Goal: Communication & Community: Answer question/provide support

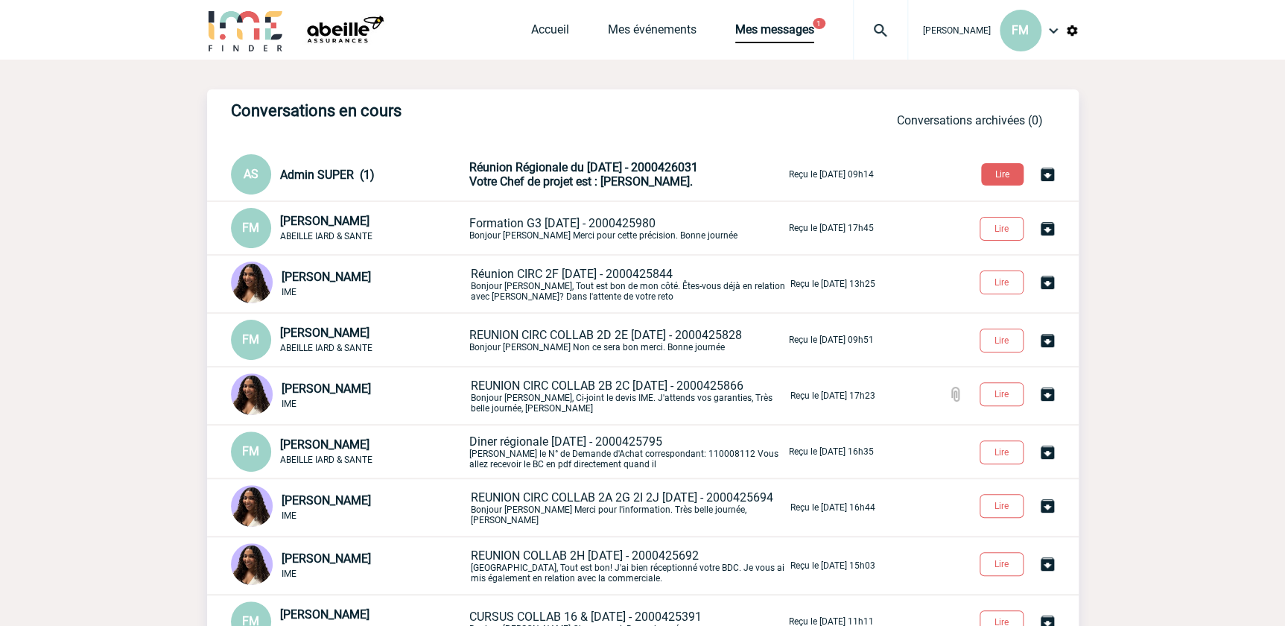
click at [636, 173] on span "Réunion Régionale du 11/12/2025 - 2000426031" at bounding box center [583, 167] width 229 height 14
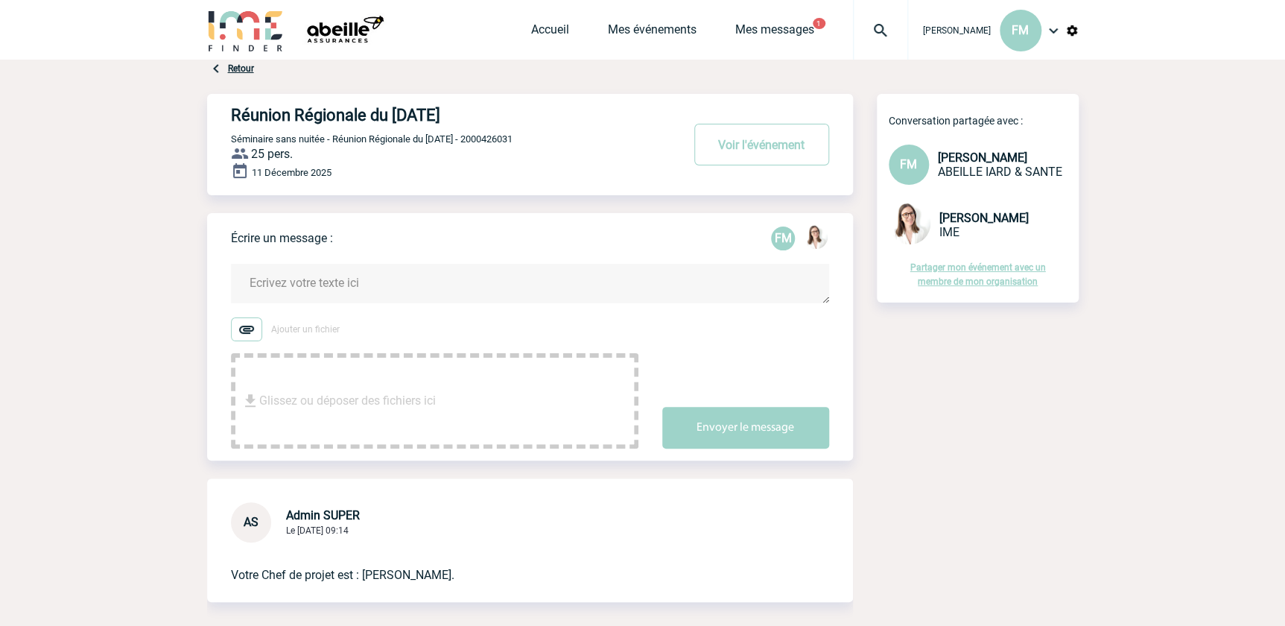
click at [656, 22] on div "Accueil Mes événements Mes messages 1 Projet, client Projet, client" at bounding box center [719, 30] width 377 height 60
click at [665, 29] on link "Mes événements" at bounding box center [652, 32] width 89 height 21
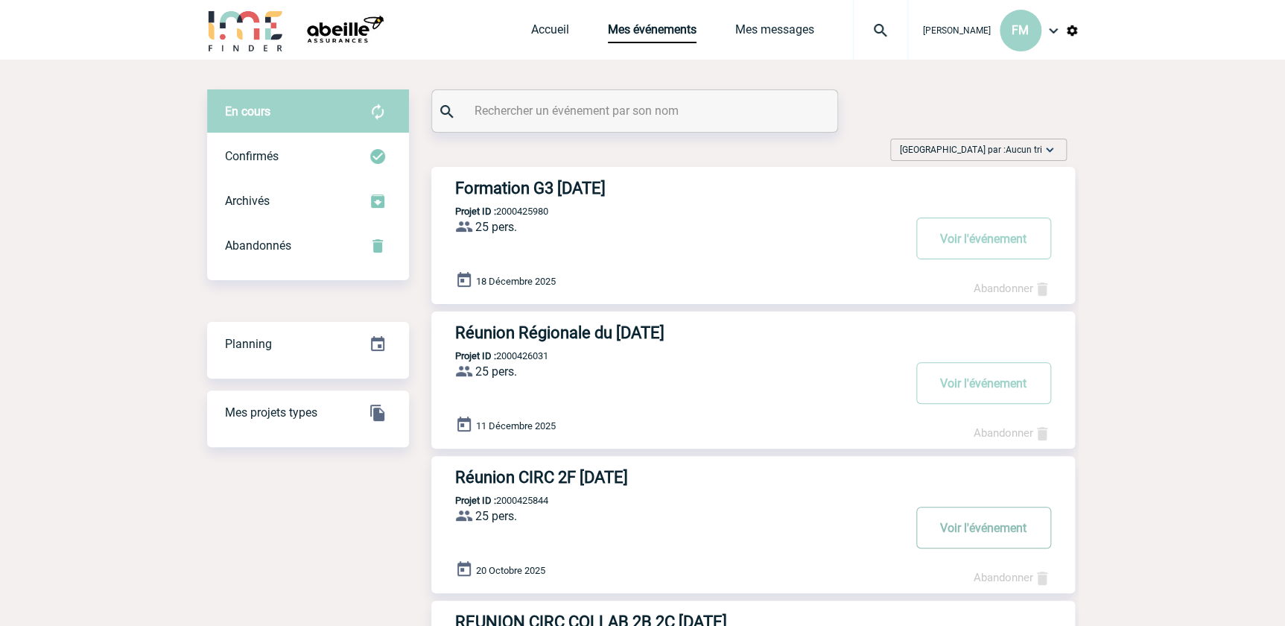
click at [998, 533] on button "Voir l'événement" at bounding box center [983, 528] width 135 height 42
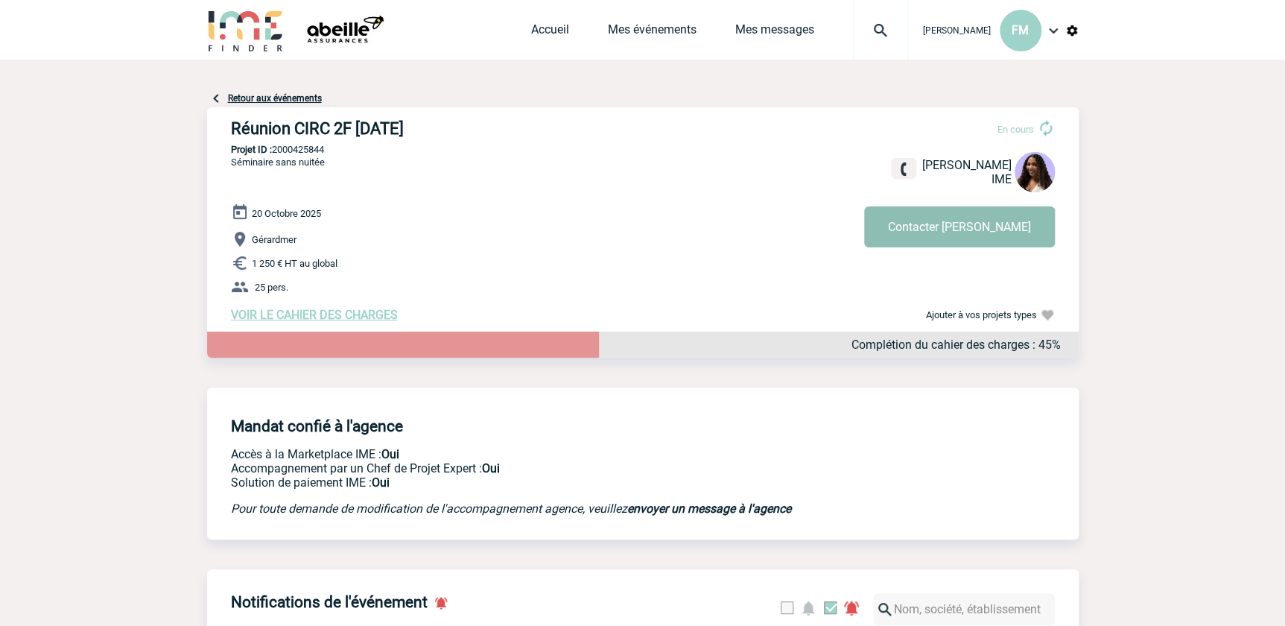
click at [944, 228] on button "Contacter Jessica" at bounding box center [959, 226] width 191 height 41
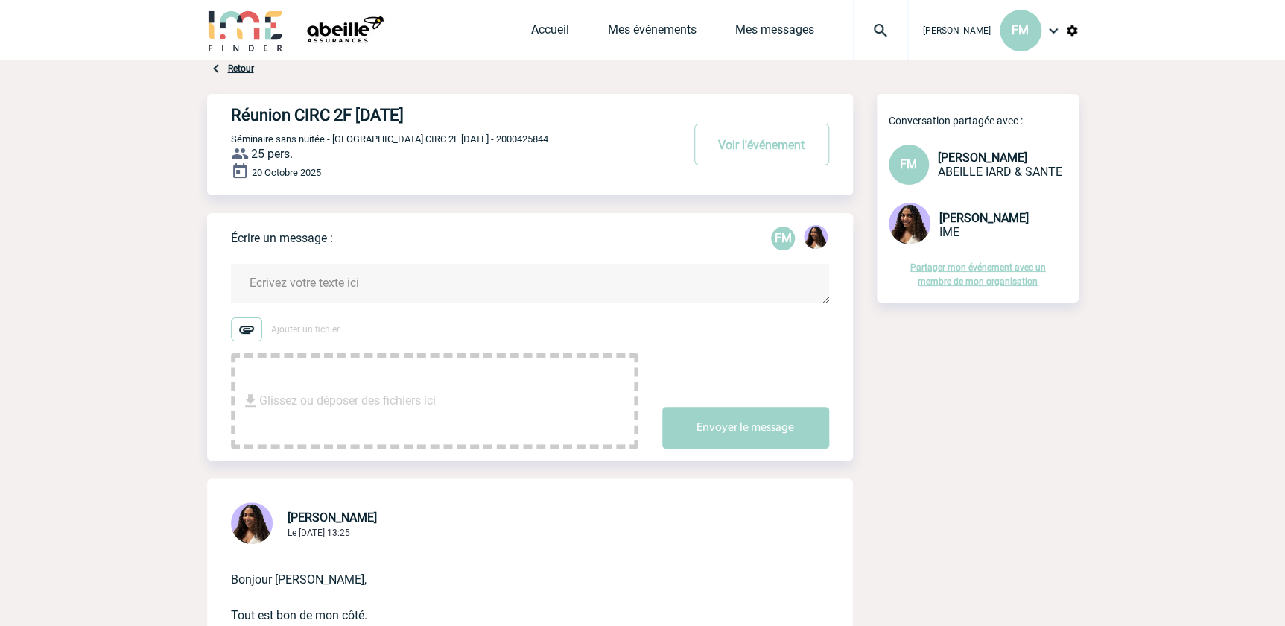
click at [302, 279] on textarea at bounding box center [530, 283] width 598 height 39
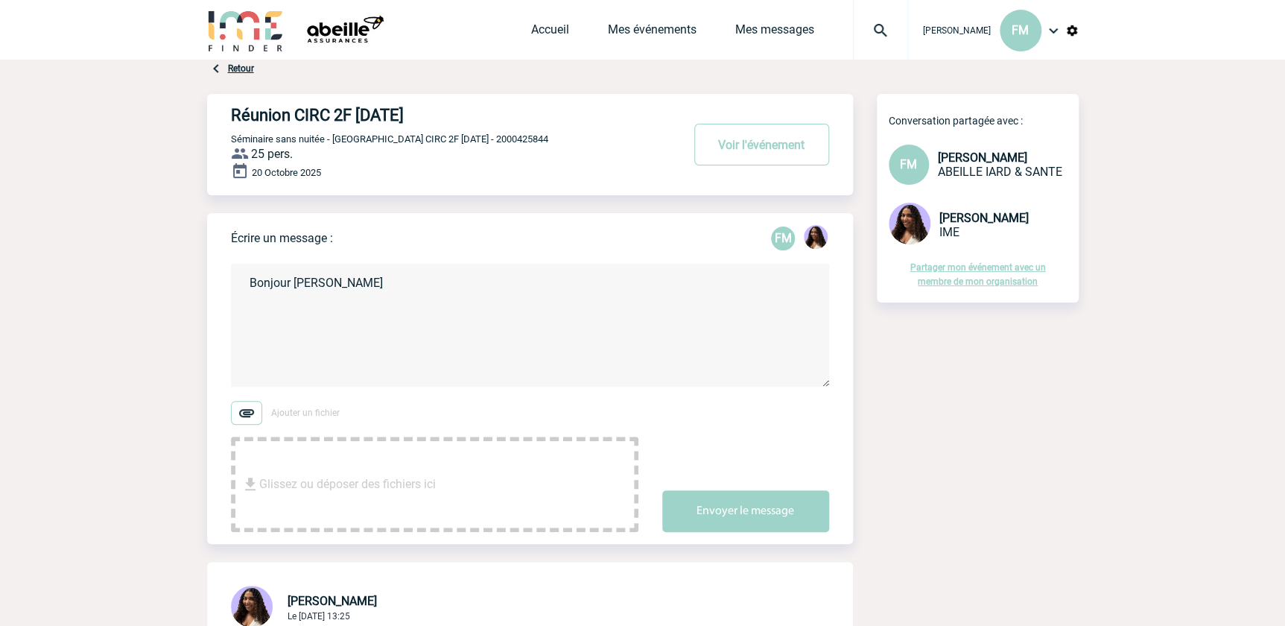
click at [370, 292] on textarea "Bonjour Jessica" at bounding box center [530, 325] width 598 height 123
drag, startPoint x: 646, startPoint y: 592, endPoint x: 632, endPoint y: 594, distance: 14.2
click at [462, 315] on textarea "Bonjour Jessica Je me suis trompée sur la date, c'est le" at bounding box center [530, 325] width 598 height 123
click at [729, 305] on textarea "Bonjour Jessica Je me suis trompée sur la date, c'est le 22/10. Pouvez-vous fai…" at bounding box center [530, 325] width 598 height 123
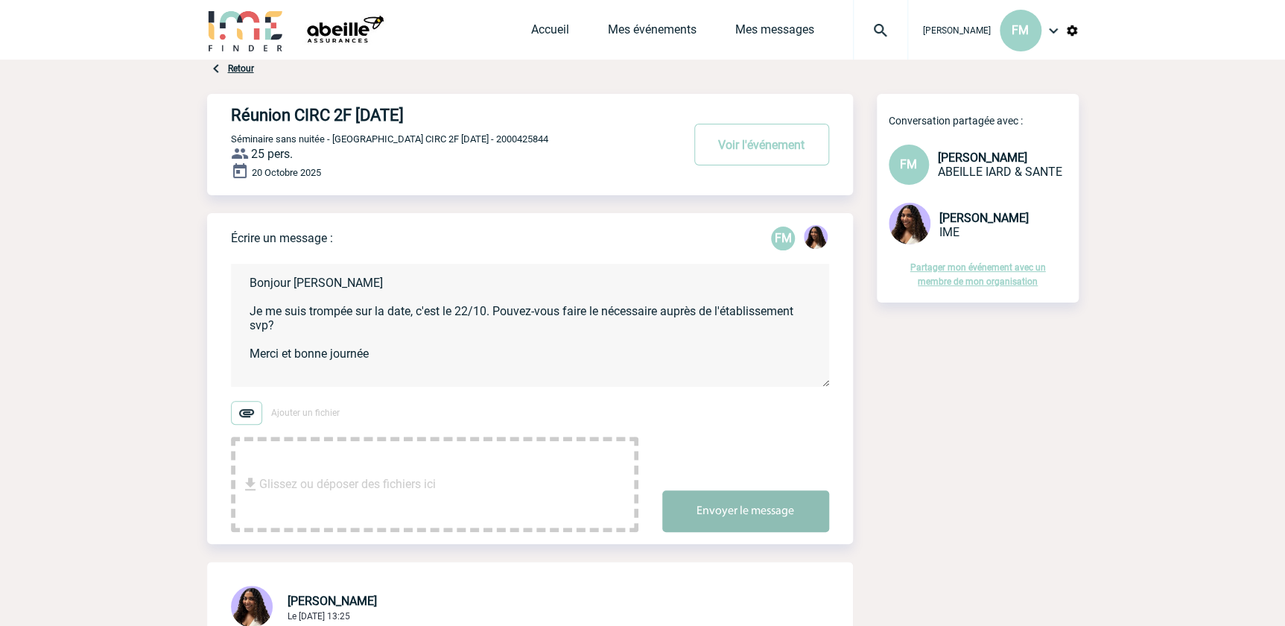
type textarea "Bonjour Jessica Je me suis trompée sur la date, c'est le 22/10. Pouvez-vous fai…"
click at [740, 515] on button "Envoyer le message" at bounding box center [745, 511] width 167 height 42
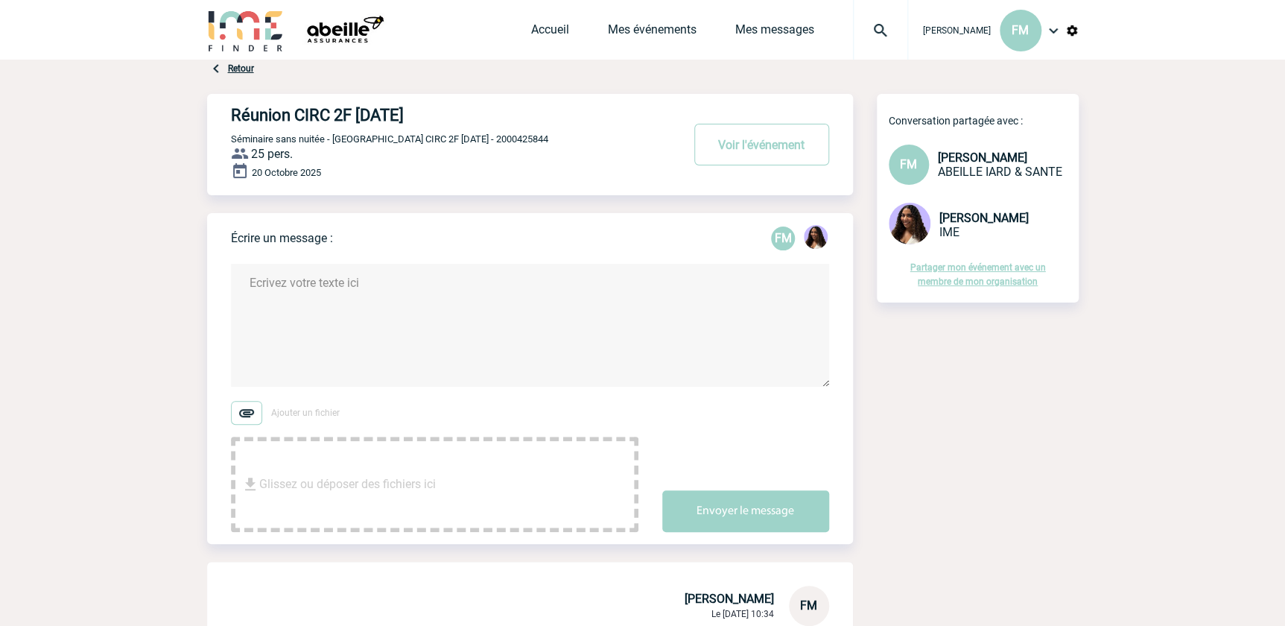
click at [241, 63] on link "Retour" at bounding box center [241, 68] width 26 height 10
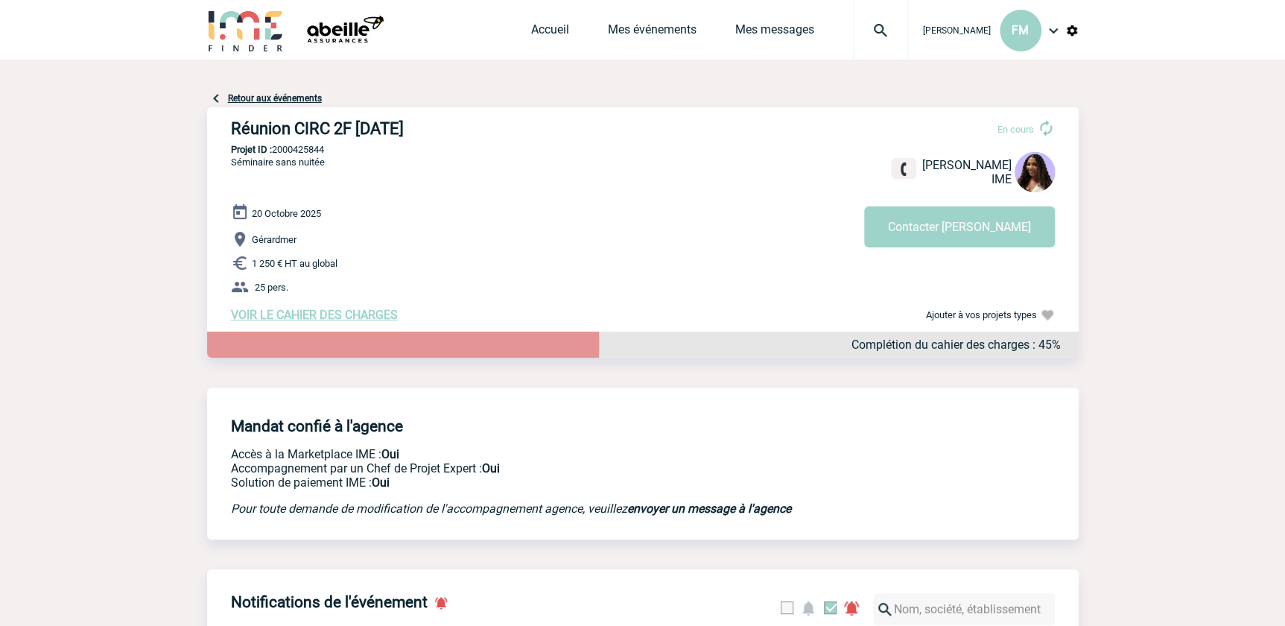
click at [340, 318] on span "VOIR LE CAHIER DES CHARGES" at bounding box center [314, 315] width 167 height 14
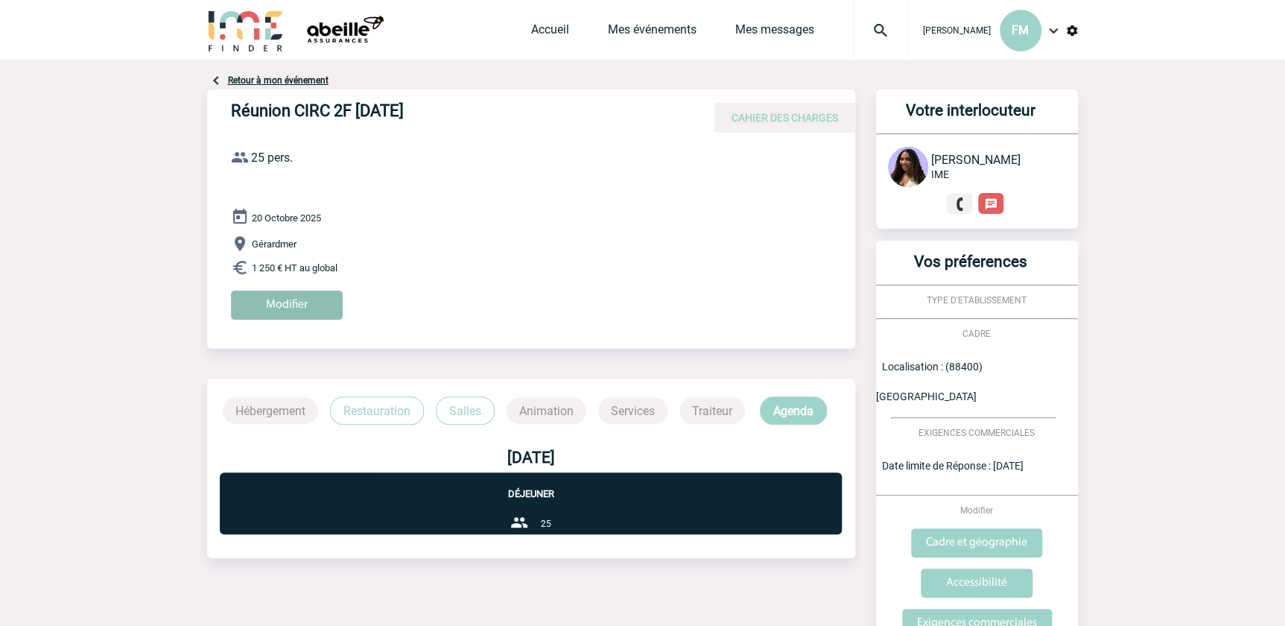
click at [282, 310] on input "Modifier" at bounding box center [287, 305] width 112 height 29
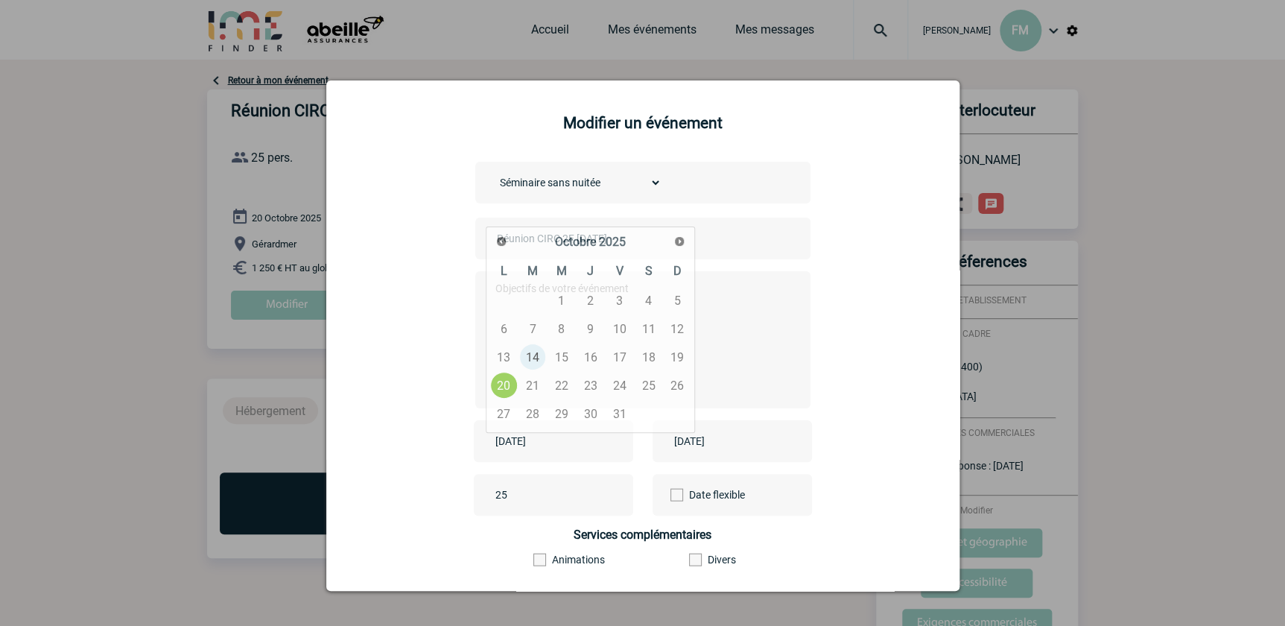
click at [543, 444] on input "2025-10-20" at bounding box center [543, 440] width 103 height 19
click at [565, 381] on link "22" at bounding box center [562, 385] width 28 height 27
type input "2025-10-22"
click at [744, 446] on input "2025-10-20" at bounding box center [722, 440] width 103 height 19
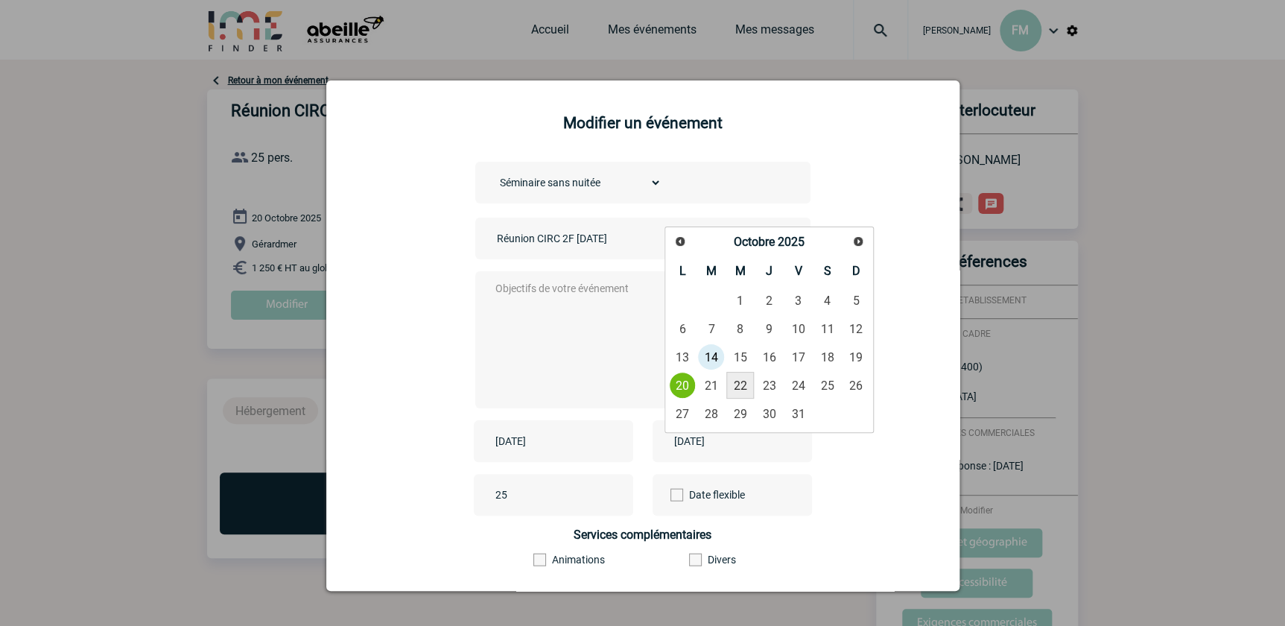
click at [742, 384] on link "22" at bounding box center [740, 385] width 28 height 27
type input "2025-10-22"
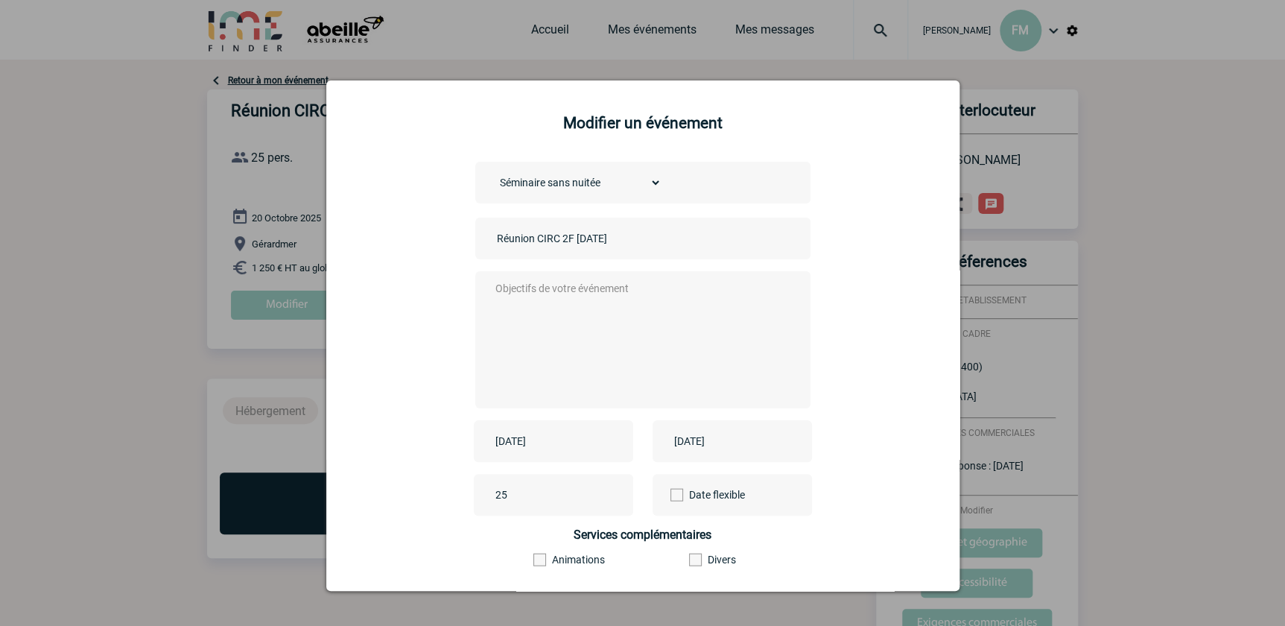
click at [581, 240] on input "Réunion CIRC 2F 20/10/2025" at bounding box center [597, 238] width 209 height 19
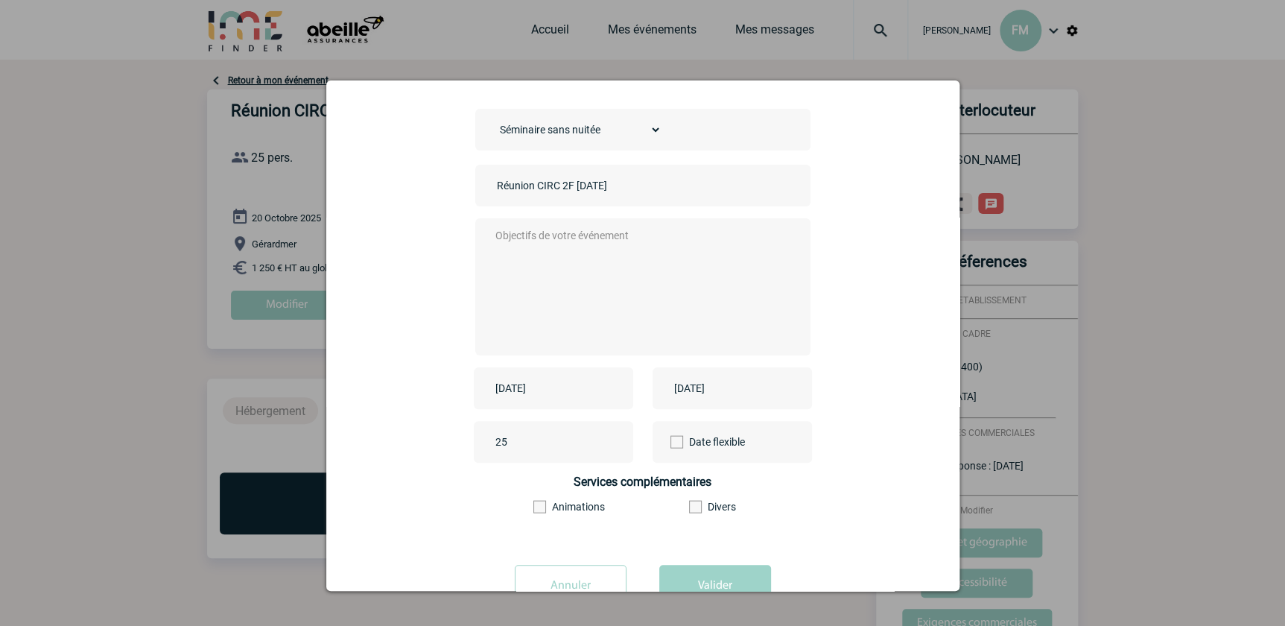
scroll to position [104, 0]
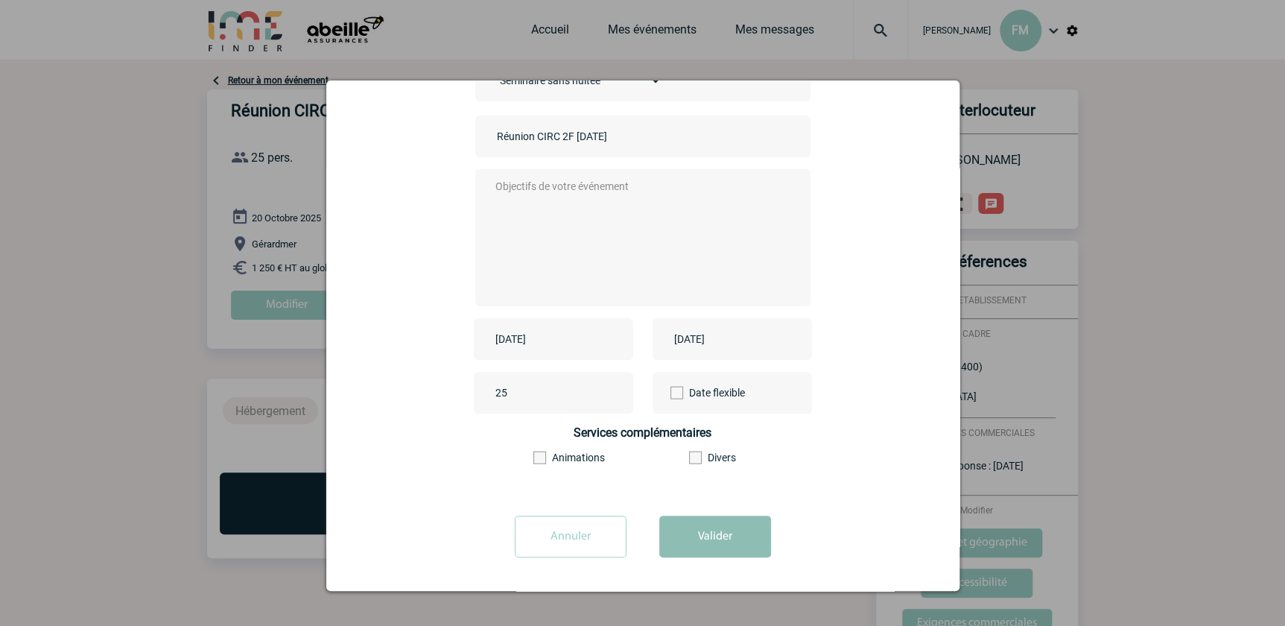
type input "Réunion CIRC 2F [DATE]"
click at [699, 535] on button "Valider" at bounding box center [715, 537] width 112 height 42
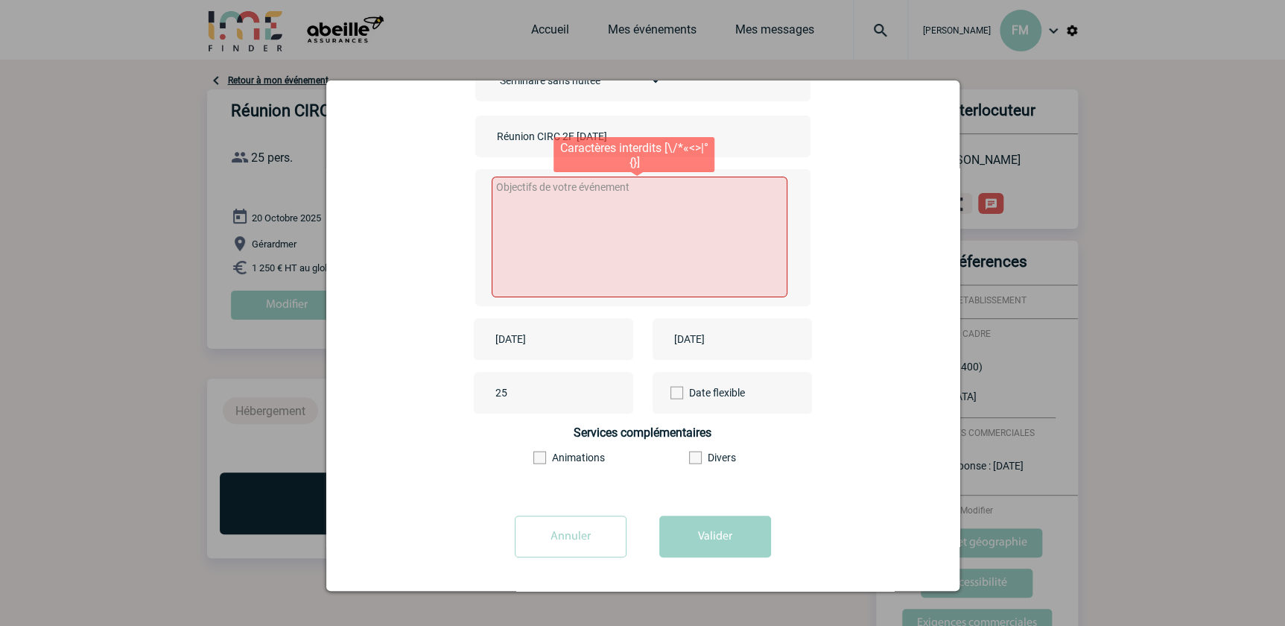
click at [498, 185] on textarea at bounding box center [640, 237] width 296 height 121
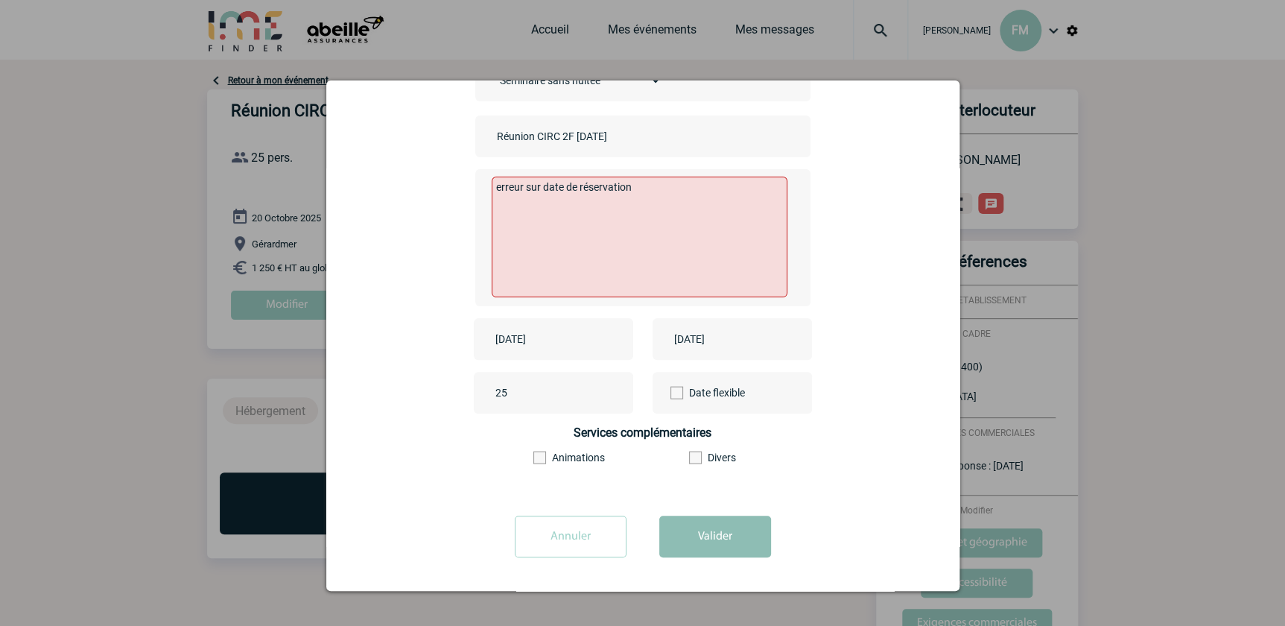
type textarea "erreur sur date de réservation"
click at [707, 530] on button "Valider" at bounding box center [715, 537] width 112 height 42
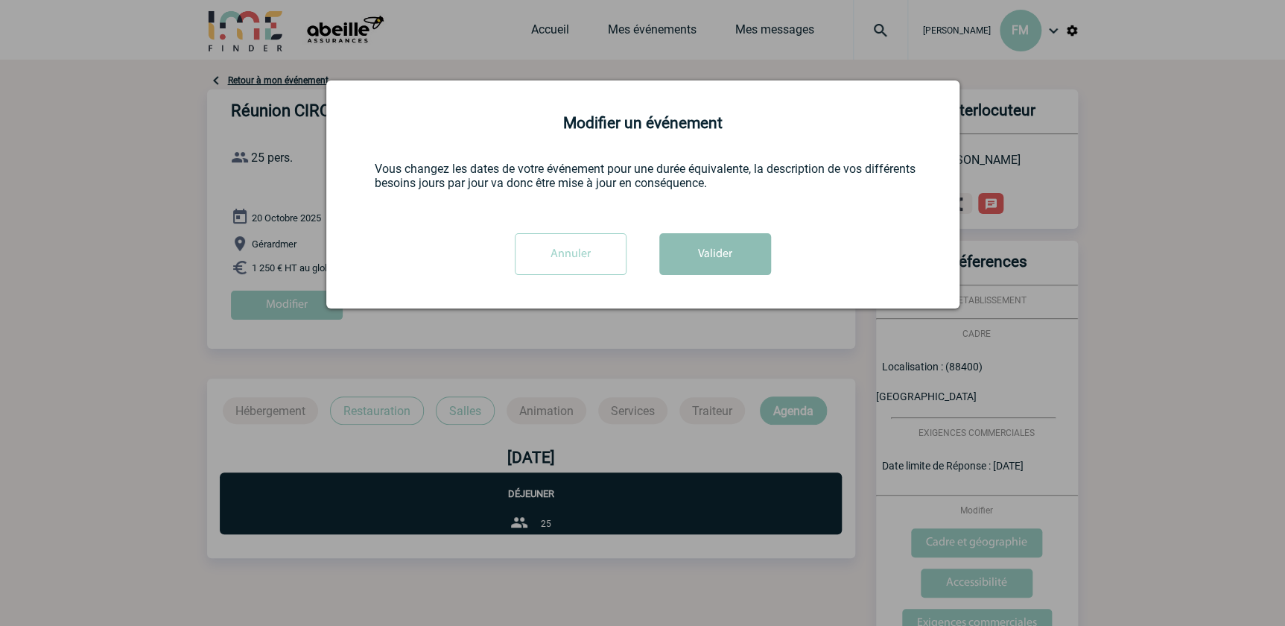
click at [719, 257] on button "Valider" at bounding box center [715, 254] width 112 height 42
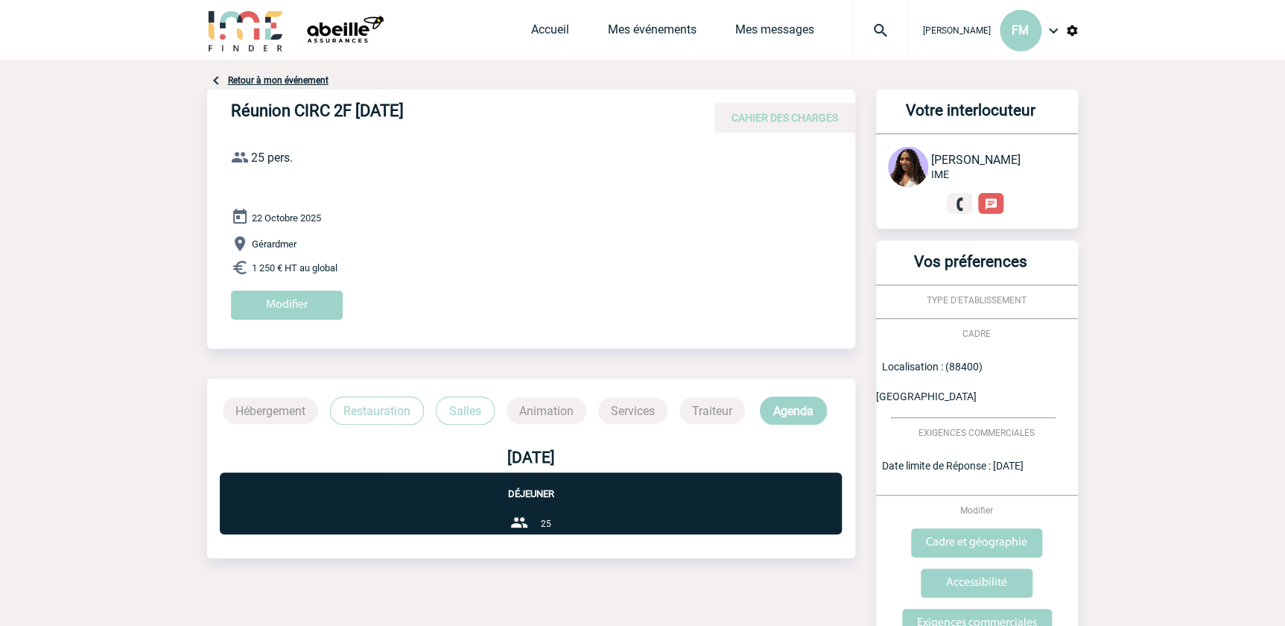
click at [384, 416] on p "Restauration" at bounding box center [377, 410] width 94 height 28
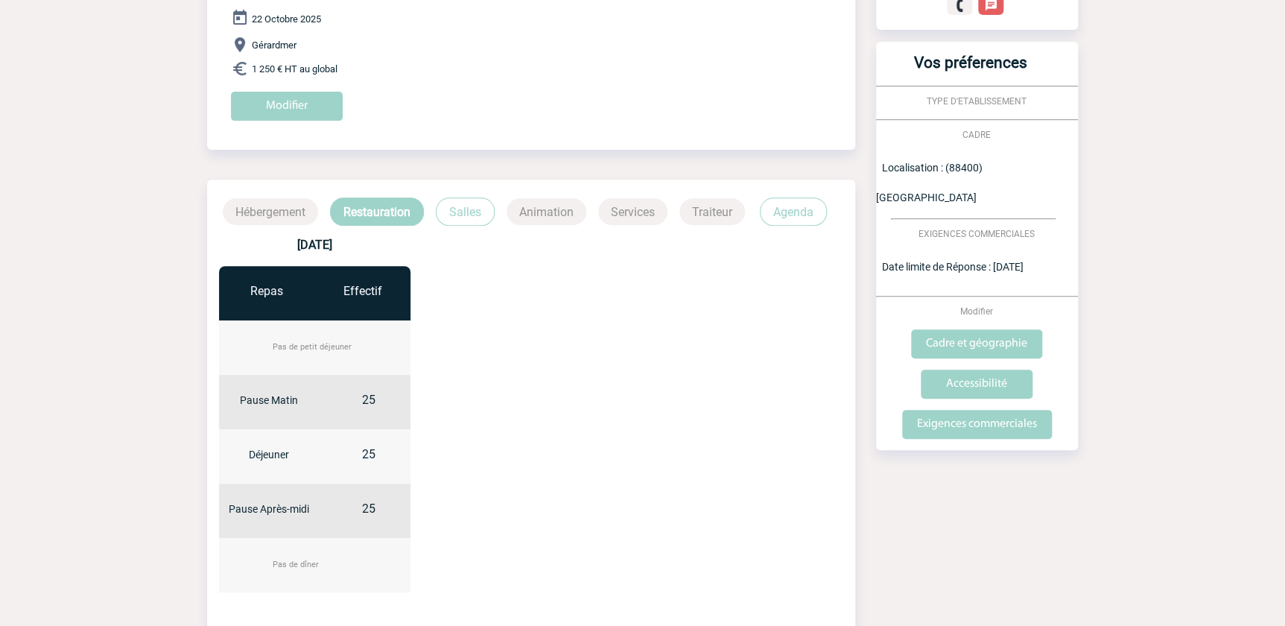
scroll to position [381, 0]
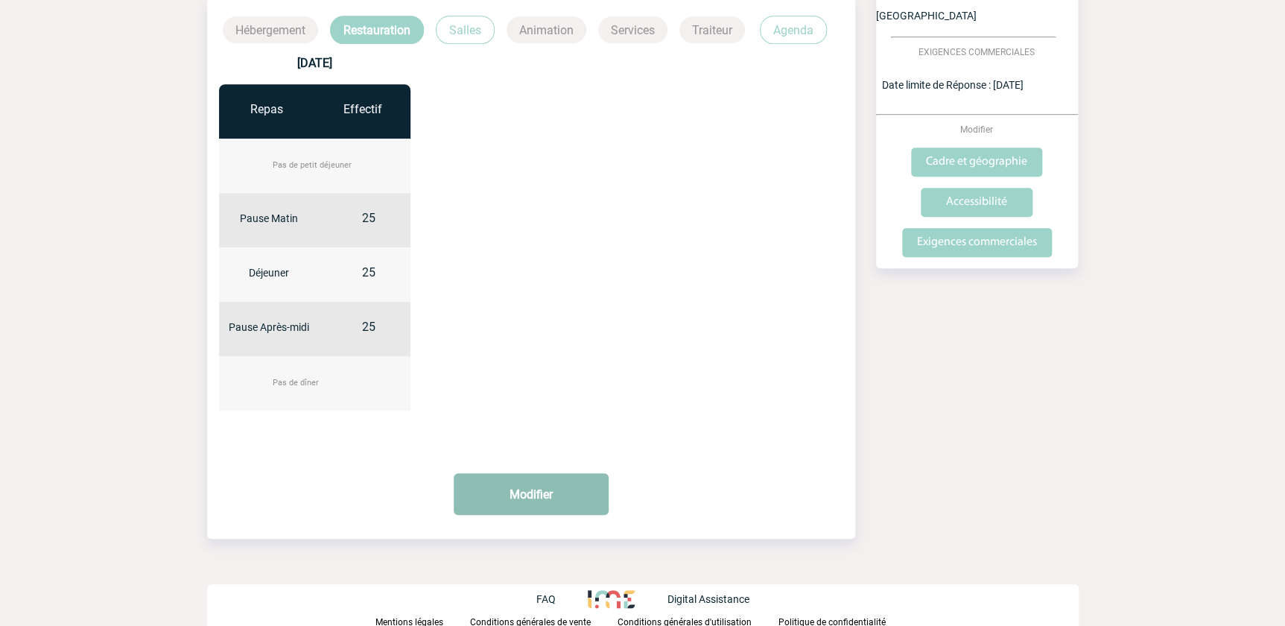
click at [525, 499] on button "Modifier" at bounding box center [531, 494] width 155 height 42
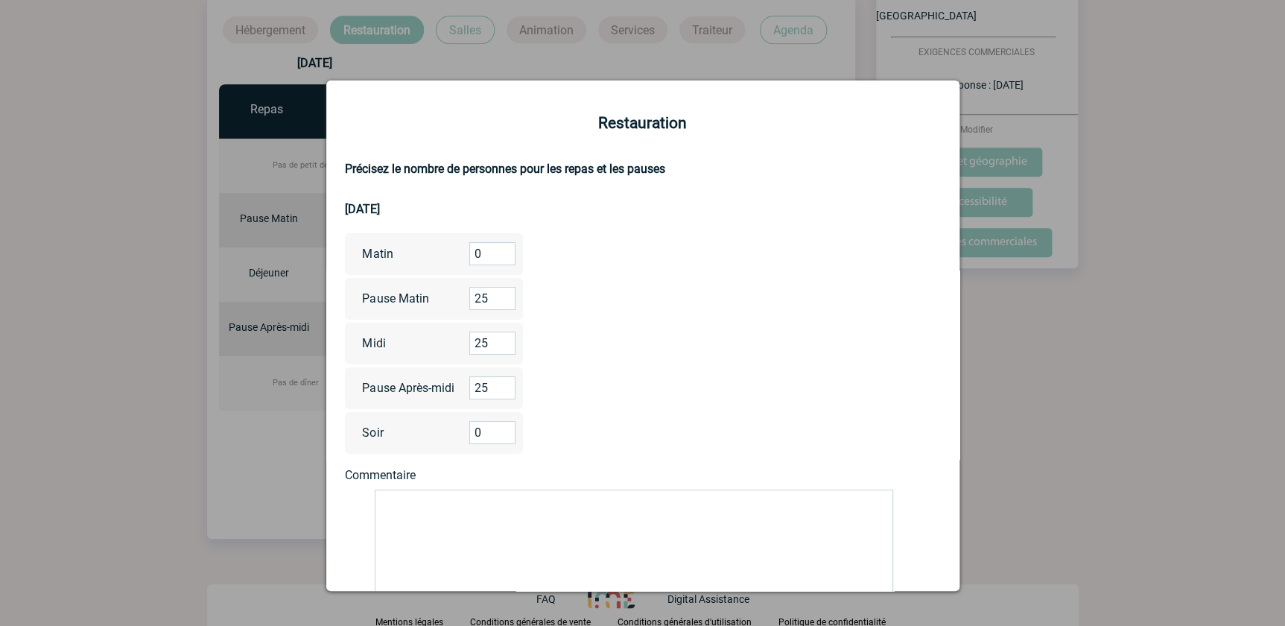
click at [484, 253] on input "0" at bounding box center [492, 253] width 46 height 23
click at [1044, 504] on div at bounding box center [642, 313] width 1285 height 626
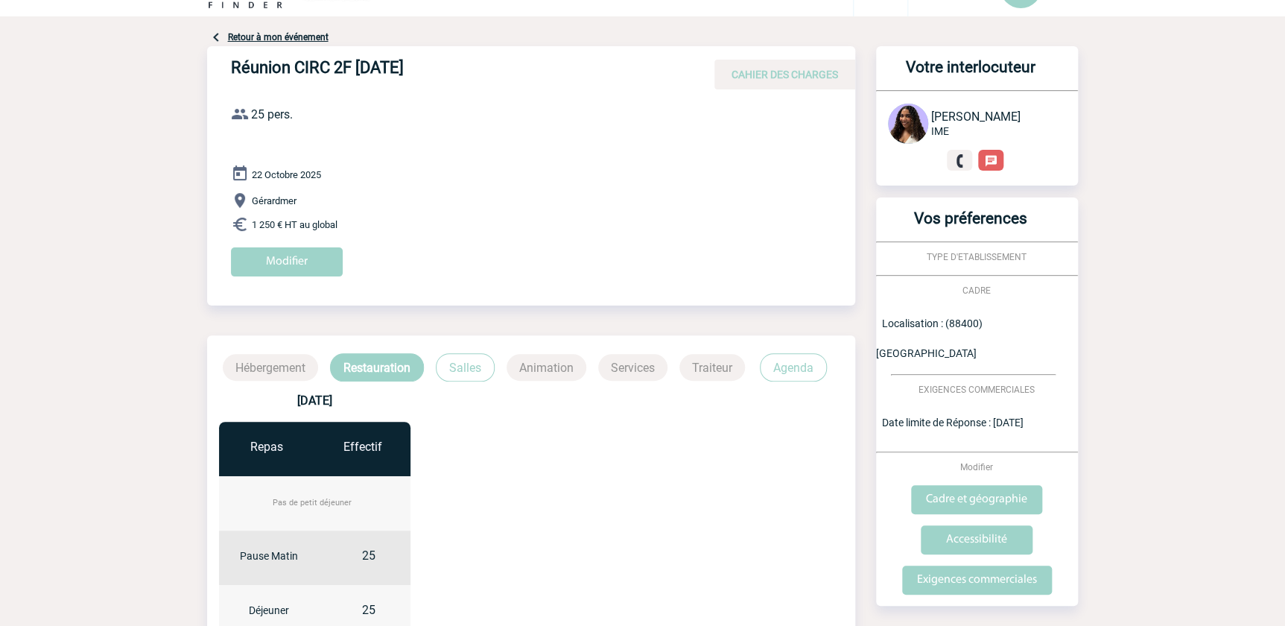
scroll to position [0, 0]
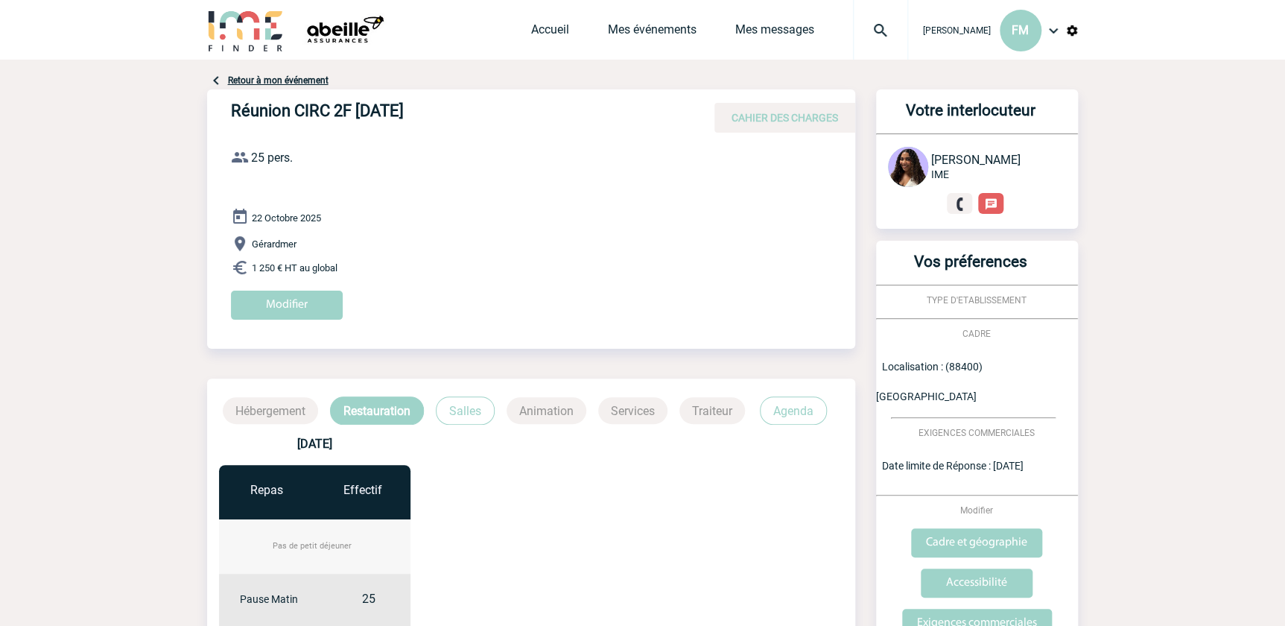
click at [250, 80] on link "Retour à mon événement" at bounding box center [278, 80] width 101 height 10
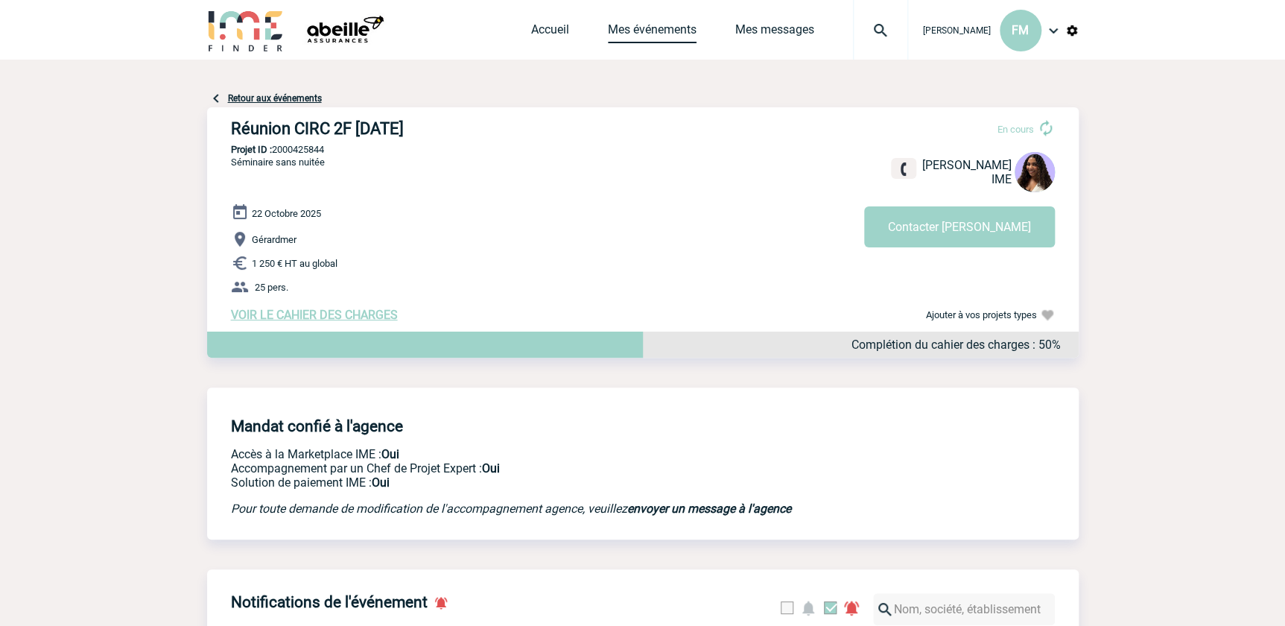
click at [636, 28] on link "Mes événements" at bounding box center [652, 32] width 89 height 21
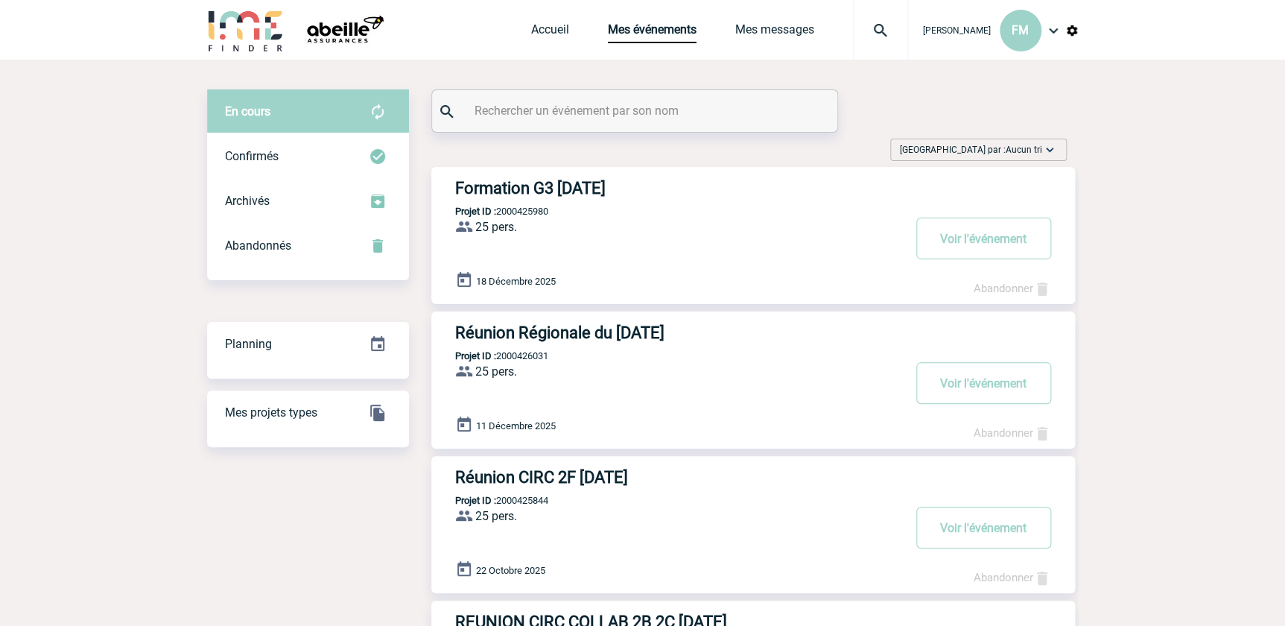
click at [758, 546] on div "Réunion CIRC 2F [DATE] Projet ID : 2000425844 25 pers. ProjetID : 2000425844 le…" at bounding box center [753, 524] width 644 height 137
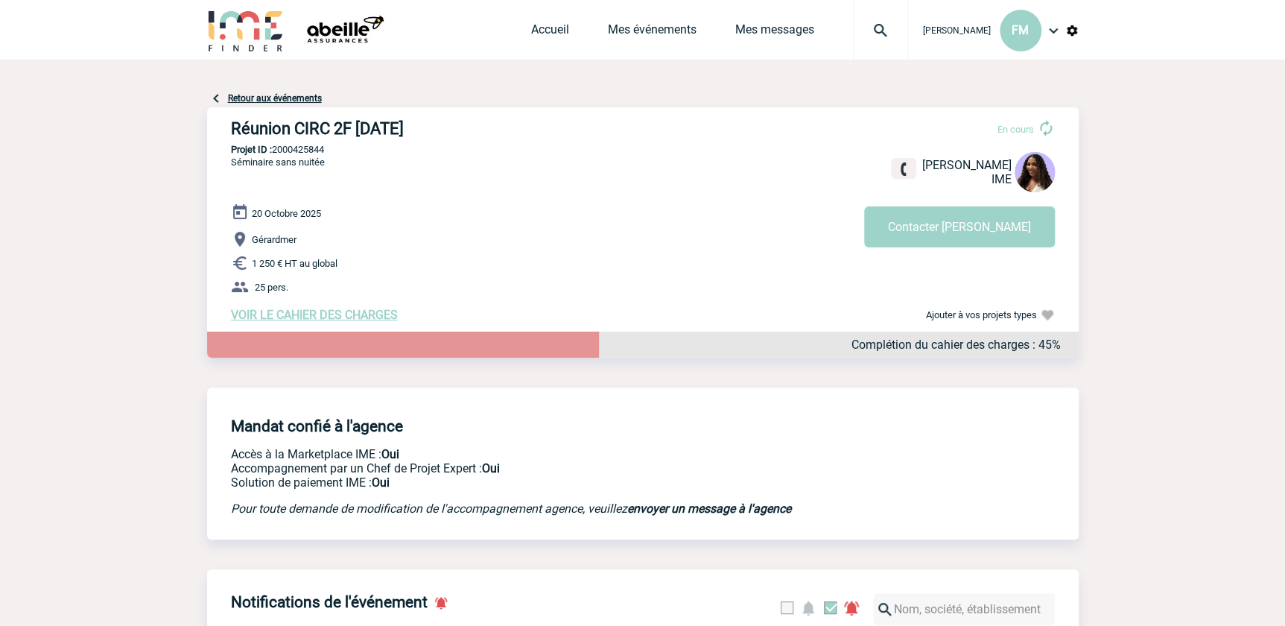
click at [655, 19] on div "Accueil Mes événements Mes messages Projet, client Projet, client" at bounding box center [719, 30] width 377 height 60
click at [649, 28] on link "Mes événements" at bounding box center [652, 32] width 89 height 21
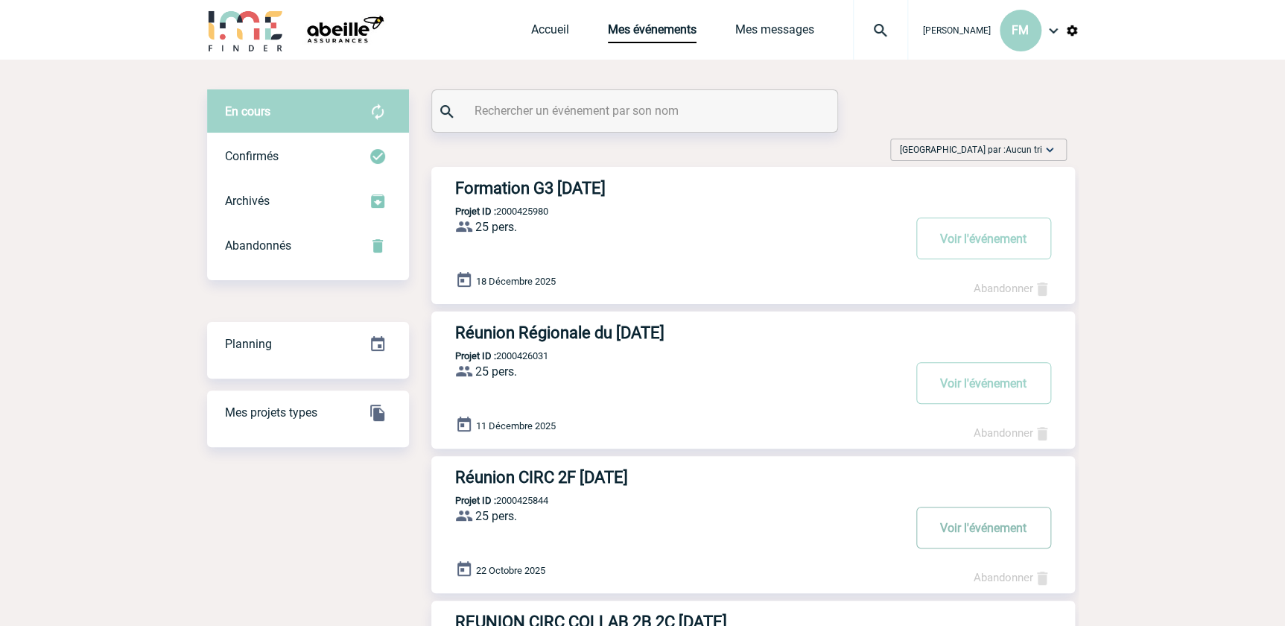
click at [966, 516] on button "Voir l'événement" at bounding box center [983, 528] width 135 height 42
click at [969, 529] on button "Voir l'événement" at bounding box center [983, 528] width 135 height 42
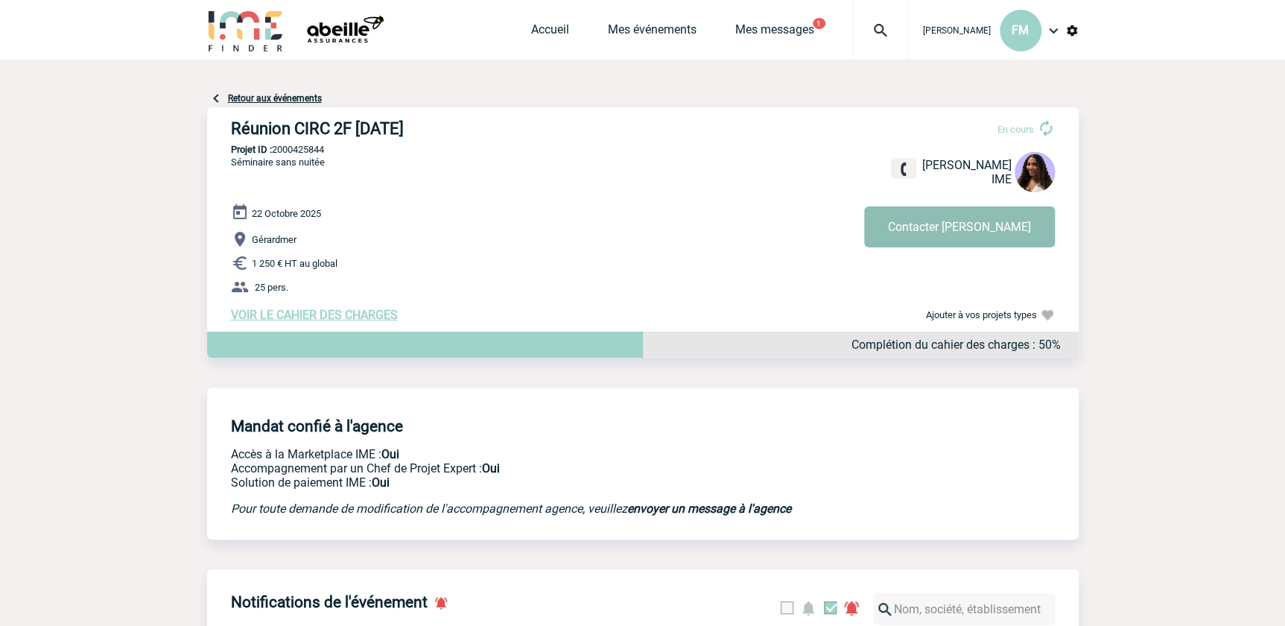
click at [1027, 232] on button "Contacter Jessica" at bounding box center [959, 226] width 191 height 41
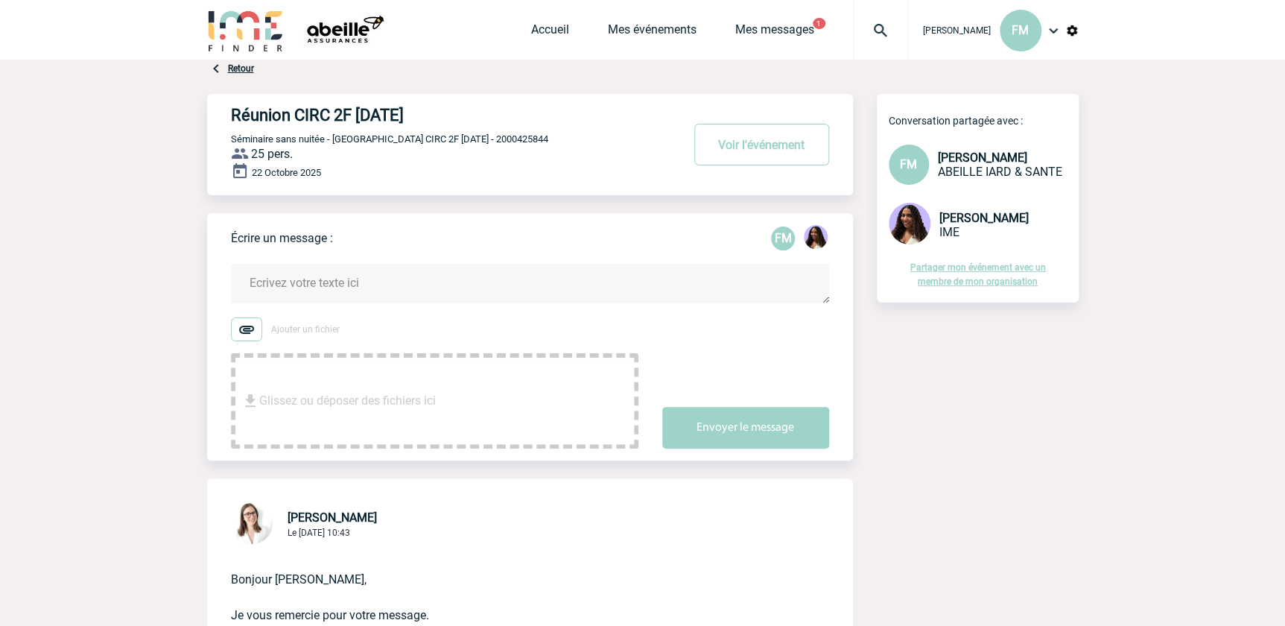
click at [304, 273] on textarea at bounding box center [530, 283] width 598 height 39
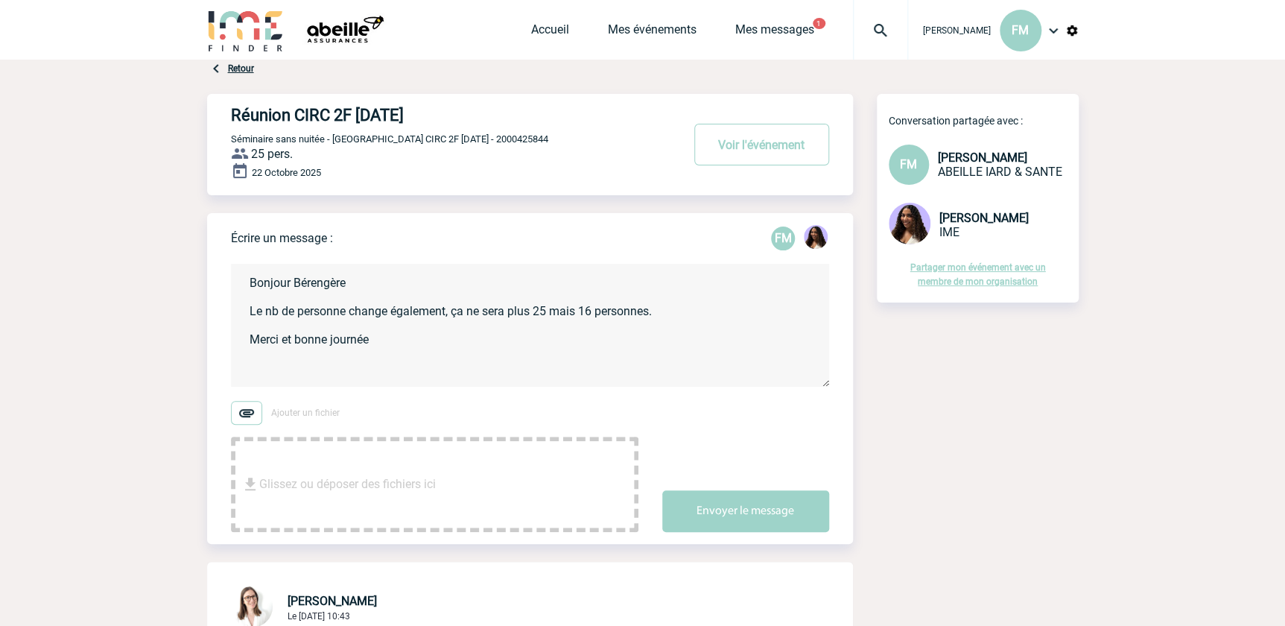
click at [682, 317] on textarea "Bonjour Bérengère Le nb de personne change également, ça ne sera plus 25 mais 1…" at bounding box center [530, 325] width 598 height 123
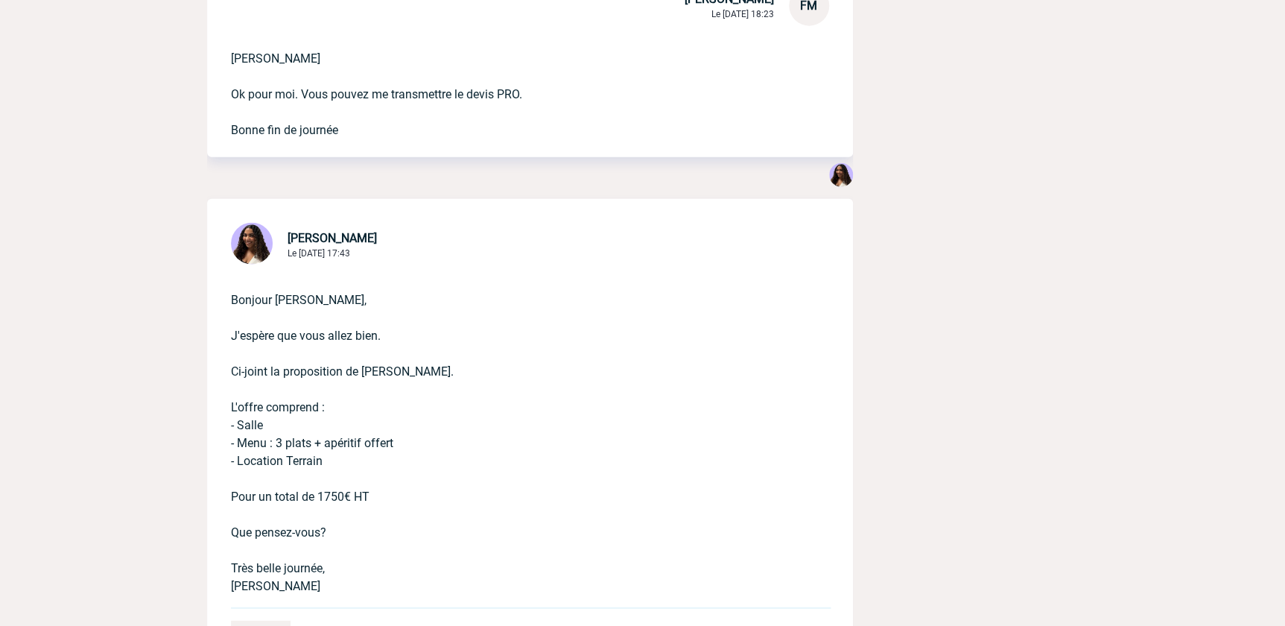
scroll to position [1964, 0]
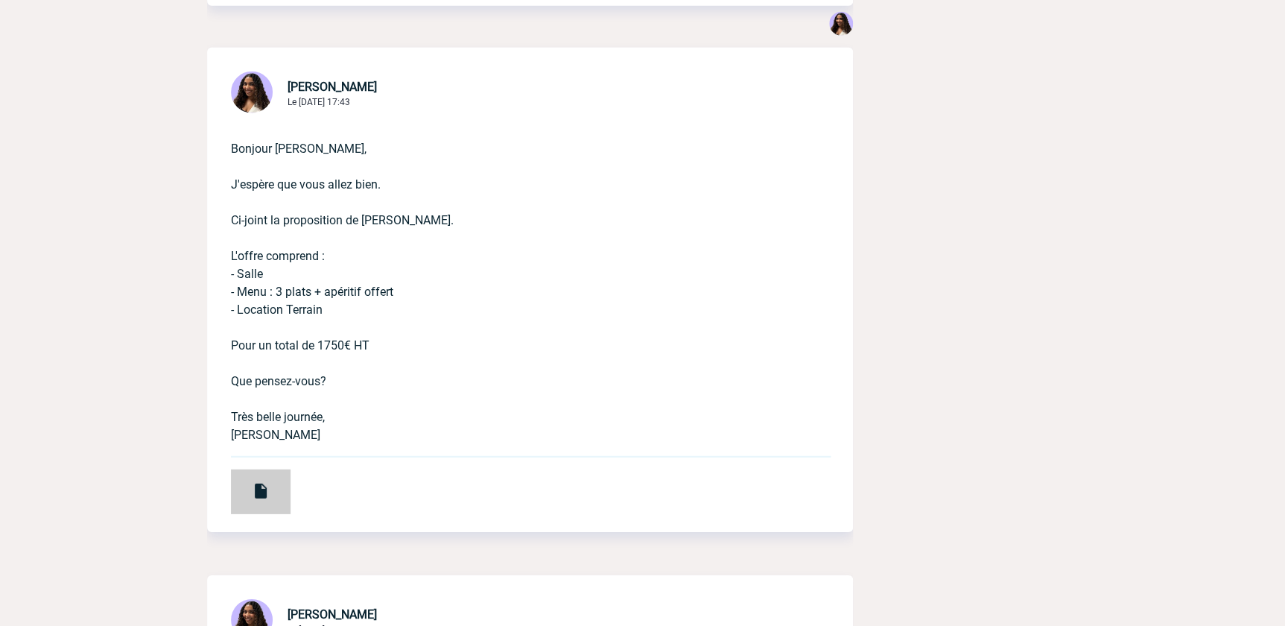
type textarea "Bonjour Bérengère Le nb de personne change également, ça ne sera plus 25 mais 1…"
click at [253, 500] on img at bounding box center [261, 491] width 18 height 18
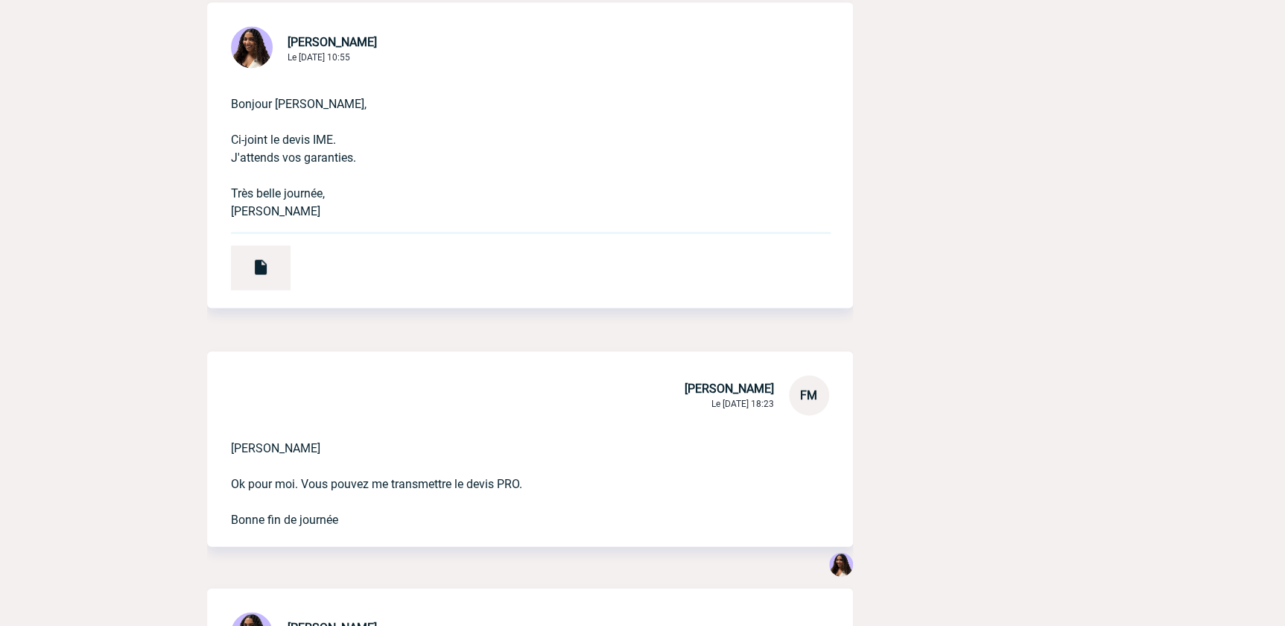
scroll to position [1422, 0]
click at [252, 277] on img at bounding box center [261, 268] width 18 height 18
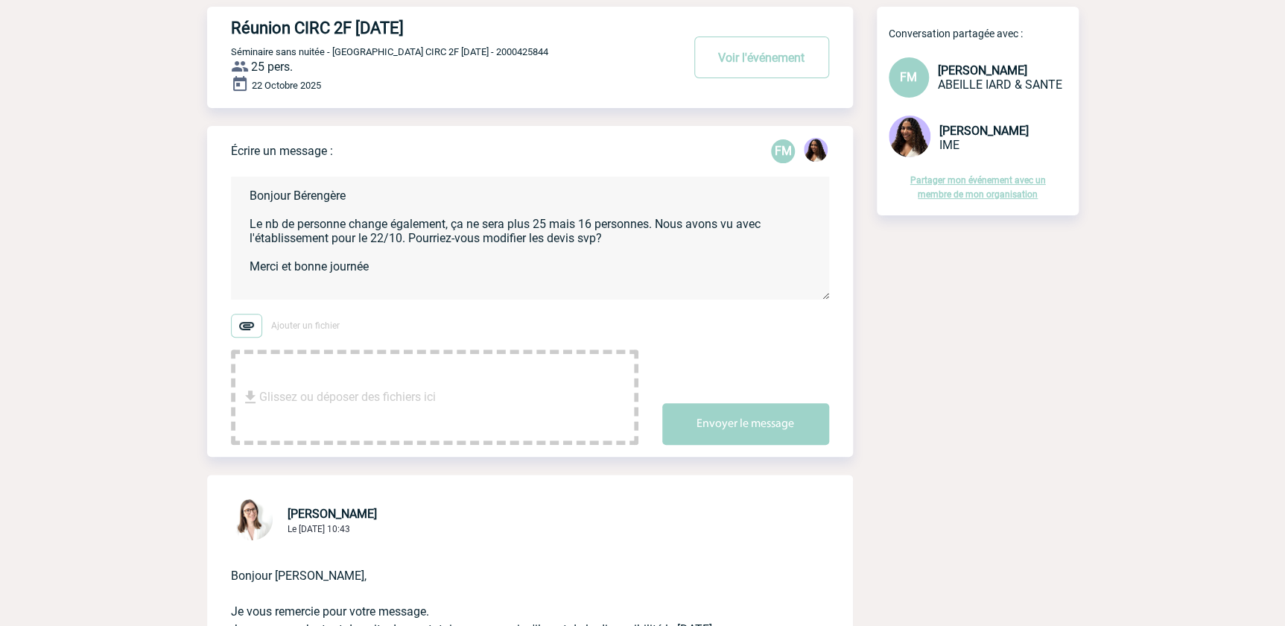
scroll to position [0, 0]
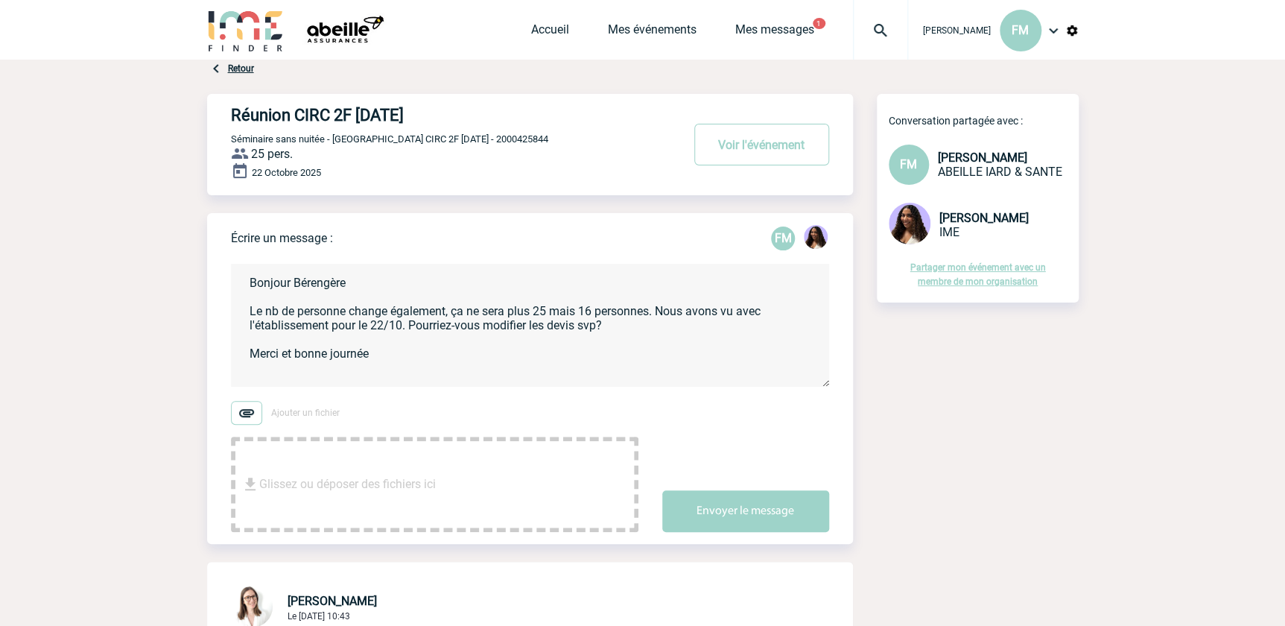
click at [402, 359] on textarea "Bonjour Bérengère Le nb de personne change également, ça ne sera plus 25 mais 1…" at bounding box center [530, 325] width 598 height 123
click at [753, 512] on button "Envoyer le message" at bounding box center [745, 511] width 167 height 42
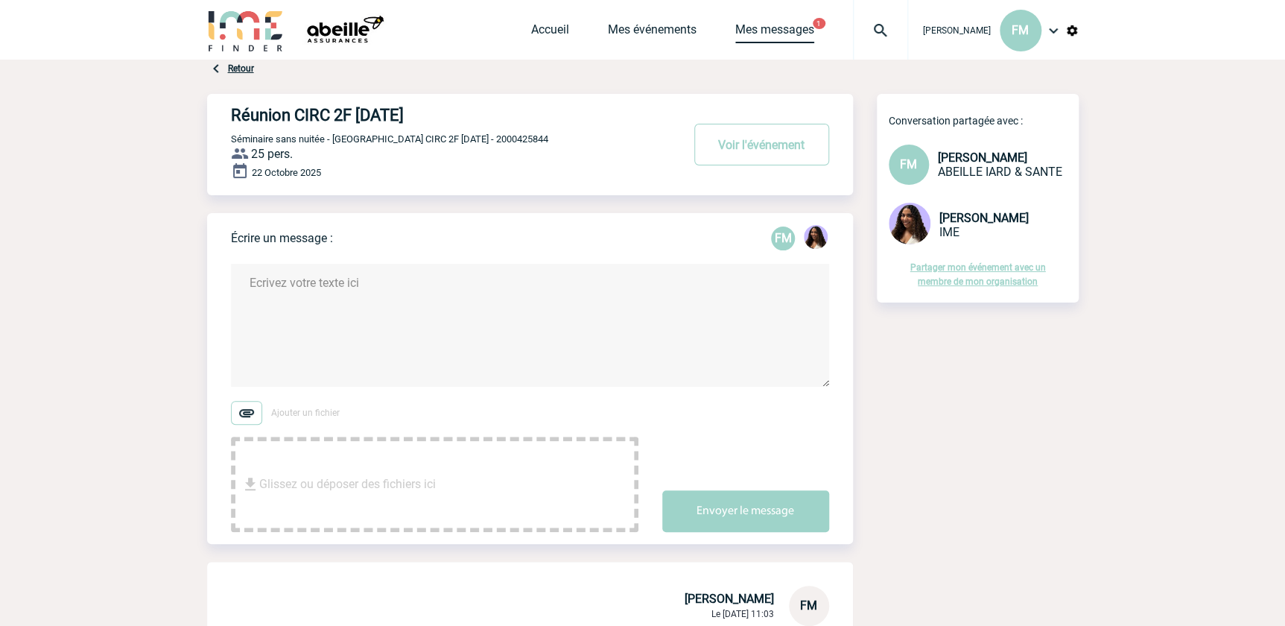
click at [775, 23] on link "Mes messages" at bounding box center [774, 32] width 79 height 21
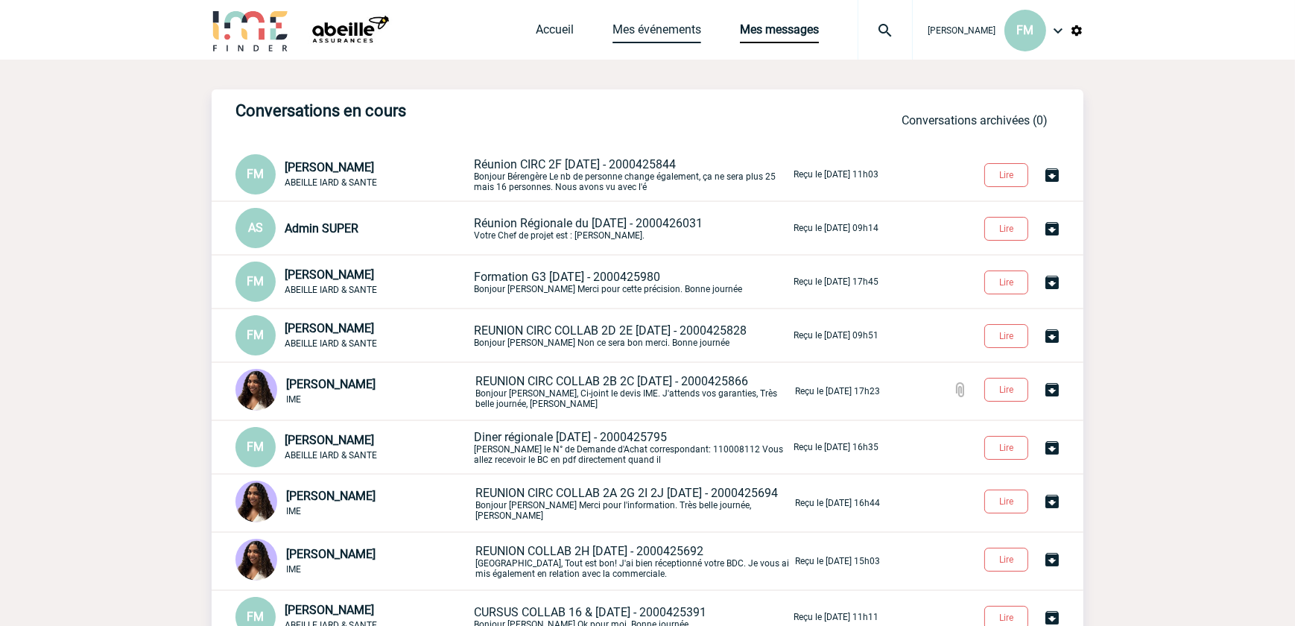
click at [641, 31] on link "Mes événements" at bounding box center [656, 32] width 89 height 21
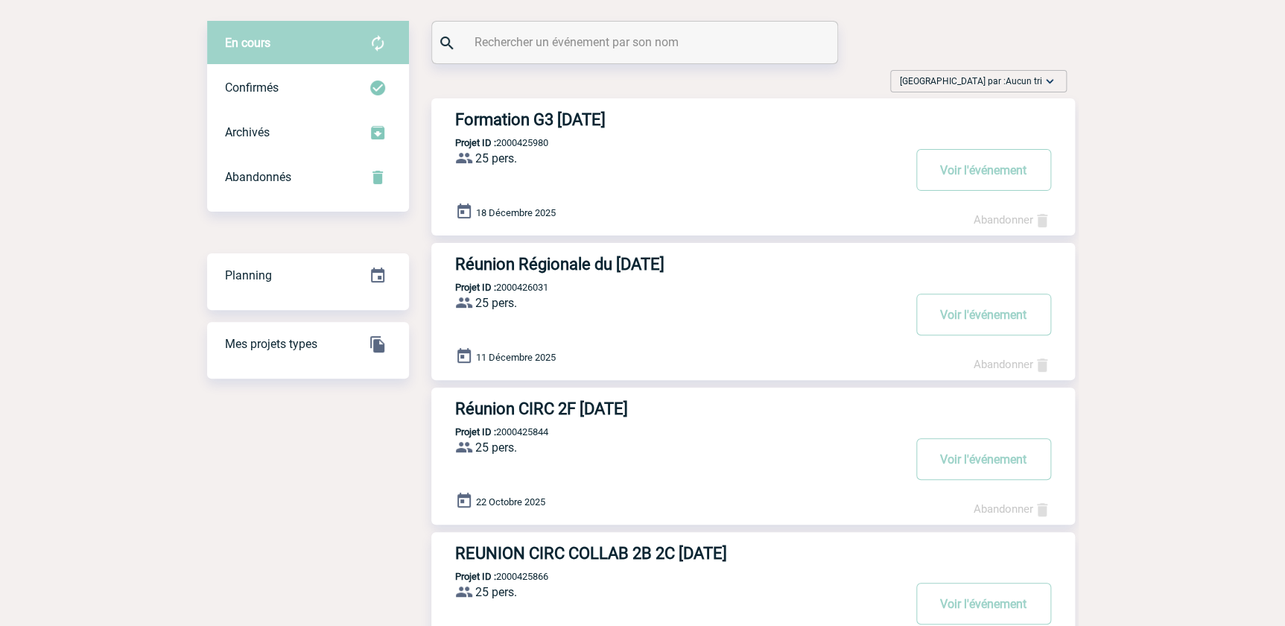
scroll to position [135, 0]
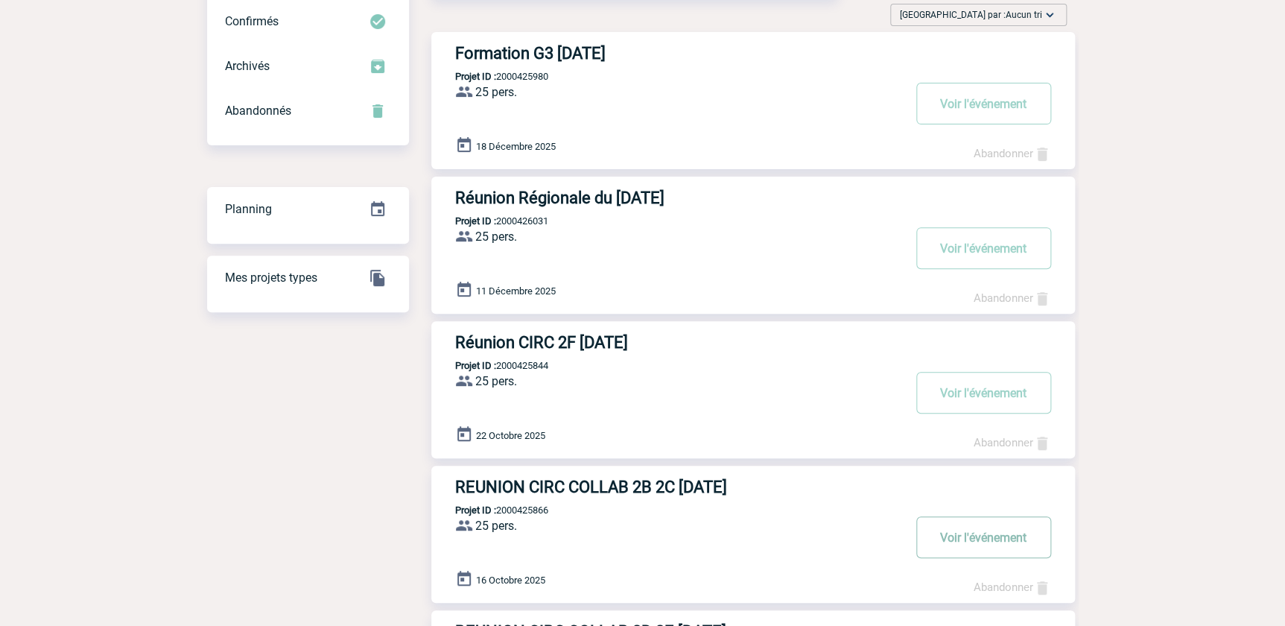
click at [981, 531] on button "Voir l'événement" at bounding box center [983, 537] width 135 height 42
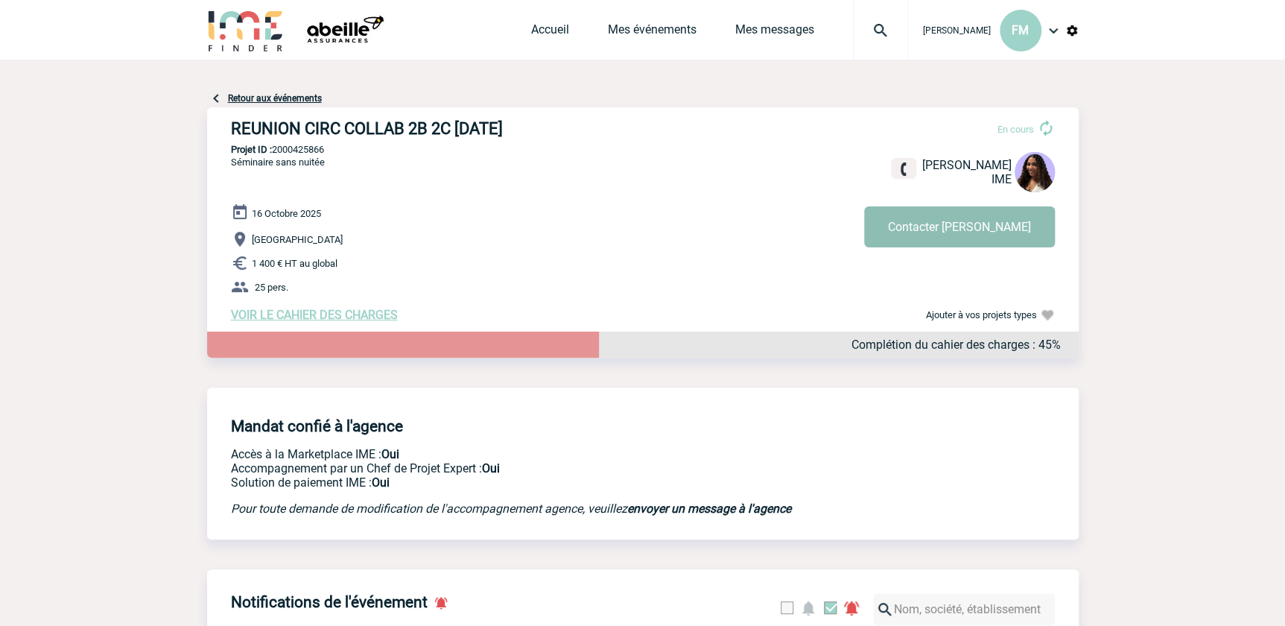
click at [969, 226] on button "Contacter [PERSON_NAME]" at bounding box center [959, 226] width 191 height 41
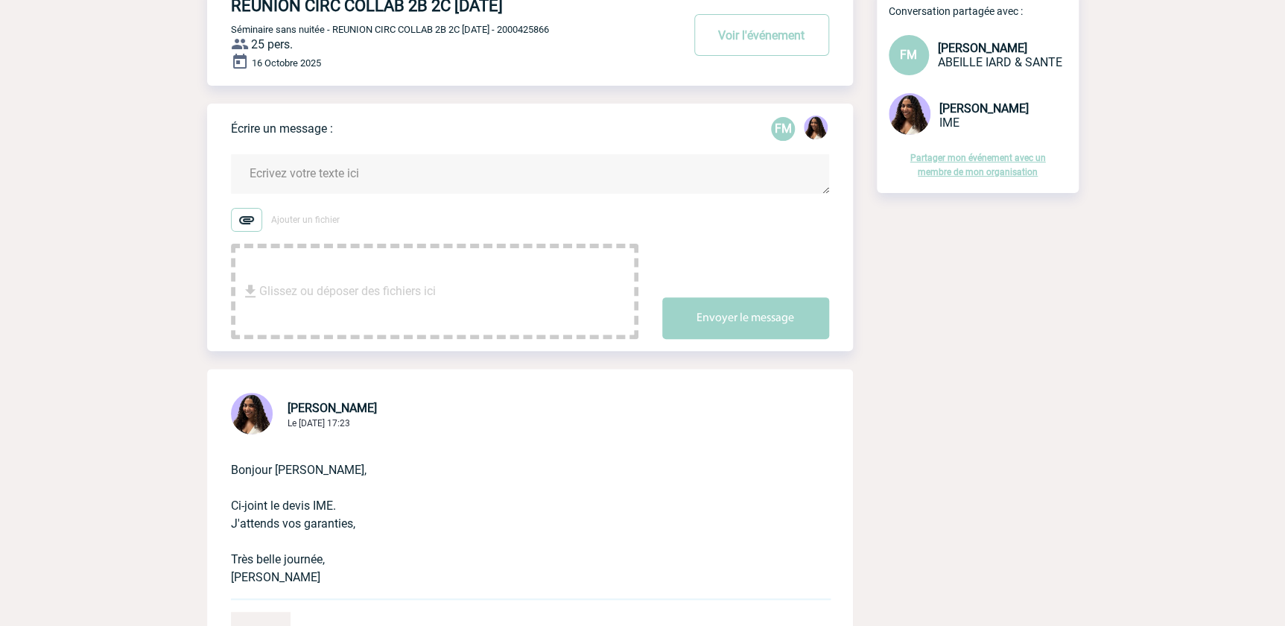
scroll to position [338, 0]
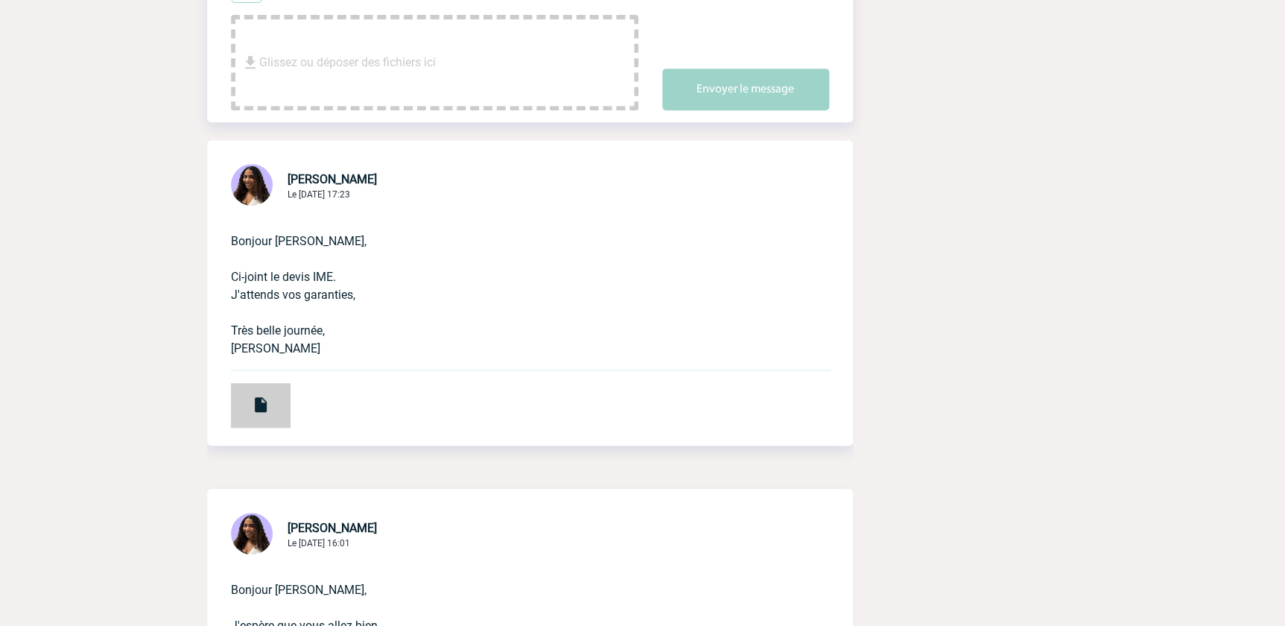
click at [278, 394] on div at bounding box center [261, 405] width 60 height 45
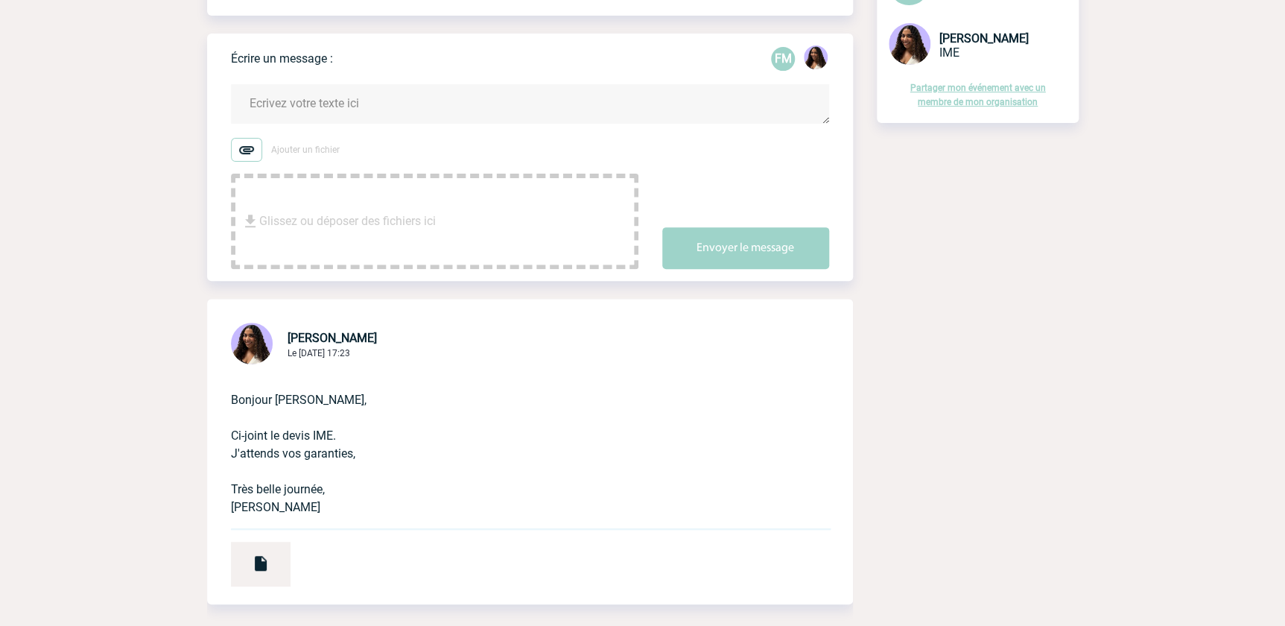
scroll to position [0, 0]
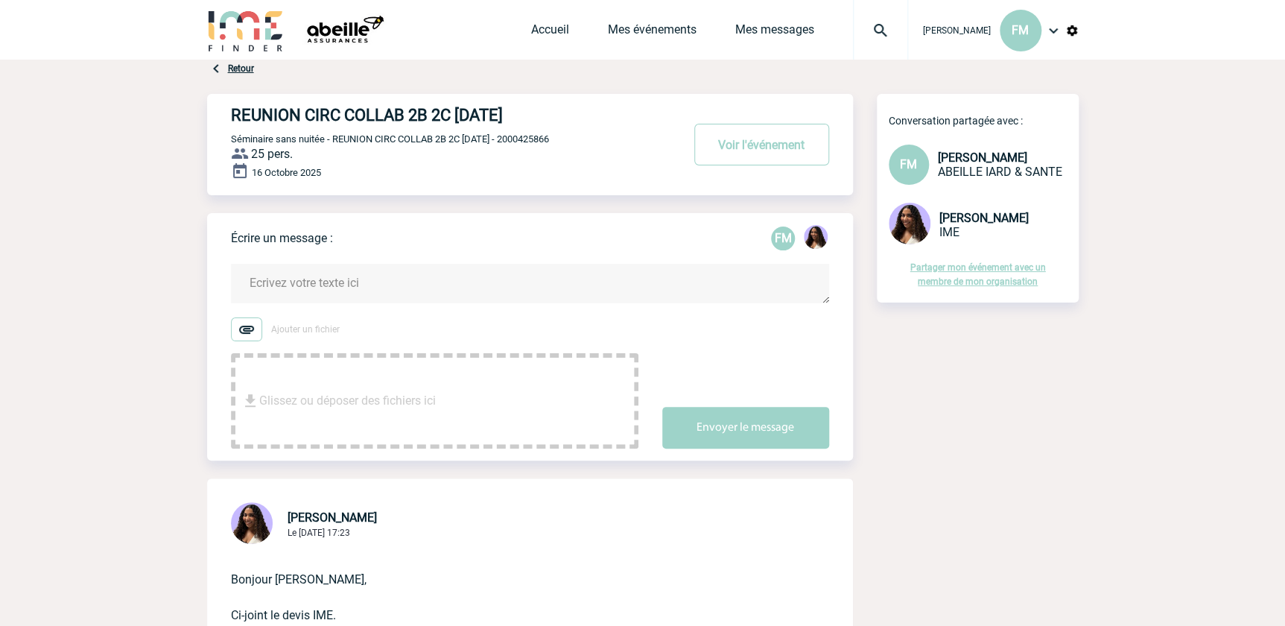
click at [264, 282] on textarea at bounding box center [530, 283] width 598 height 39
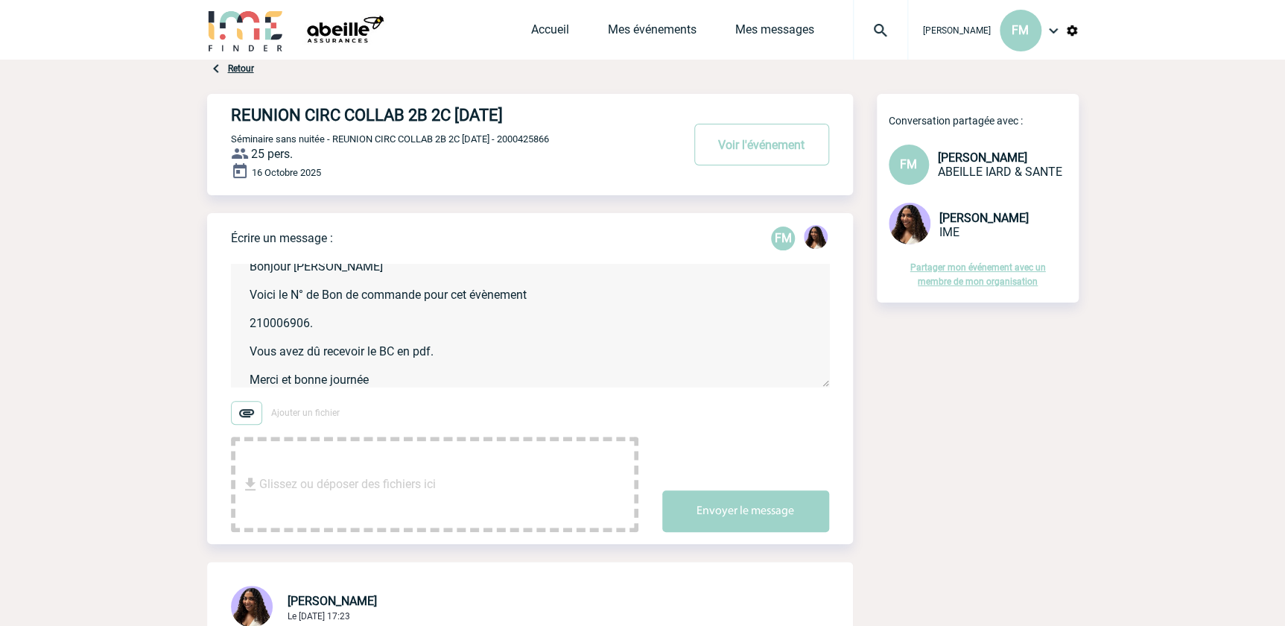
scroll to position [31, 0]
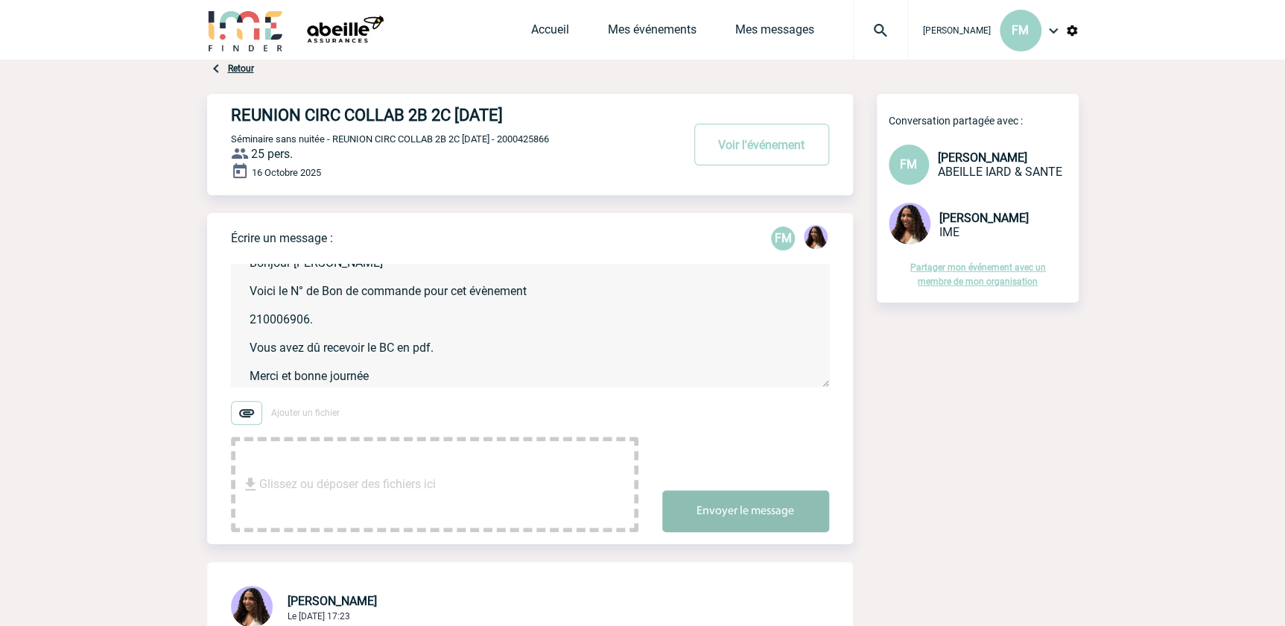
type textarea "Bonjour [PERSON_NAME] Voici le N° de Bon de commande pour cet évènement 2100069…"
click at [770, 509] on button "Envoyer le message" at bounding box center [745, 511] width 167 height 42
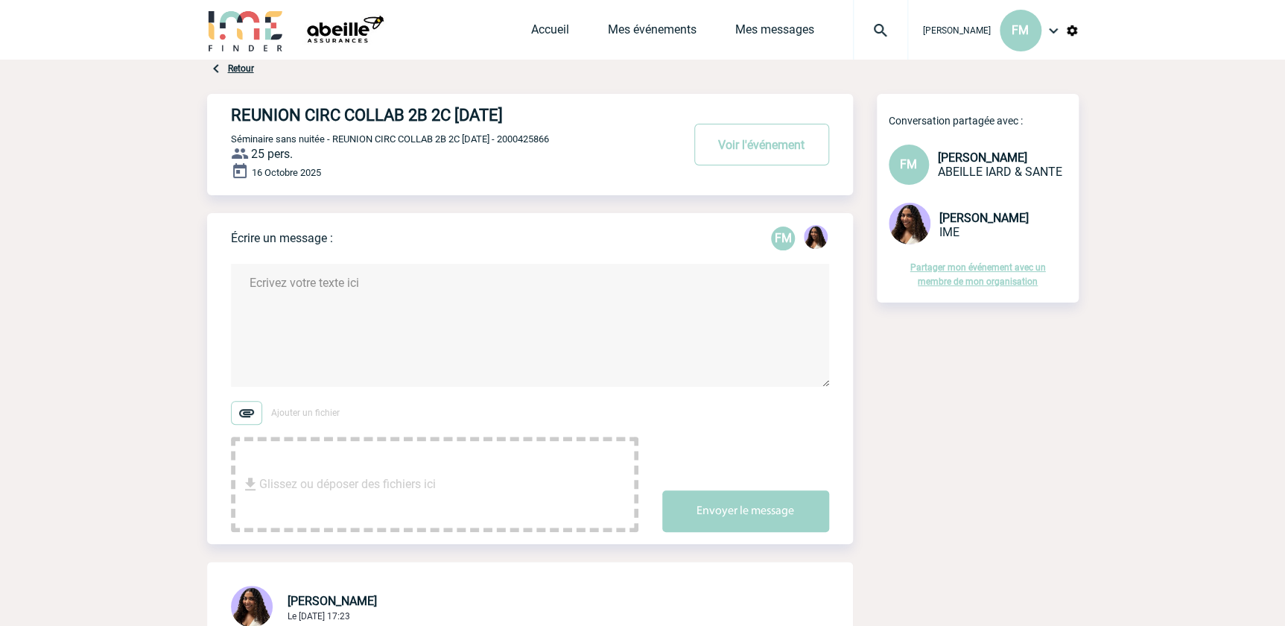
scroll to position [0, 0]
